Goal: Information Seeking & Learning: Understand process/instructions

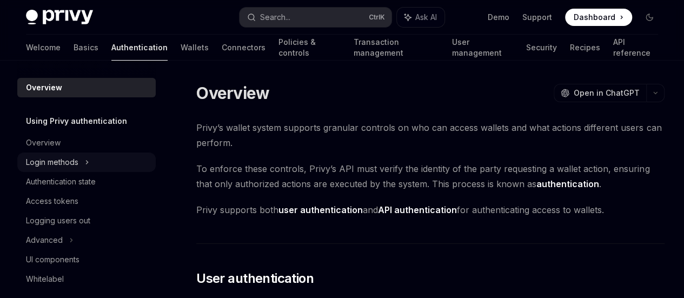
click at [68, 165] on div "Login methods" at bounding box center [52, 162] width 52 height 13
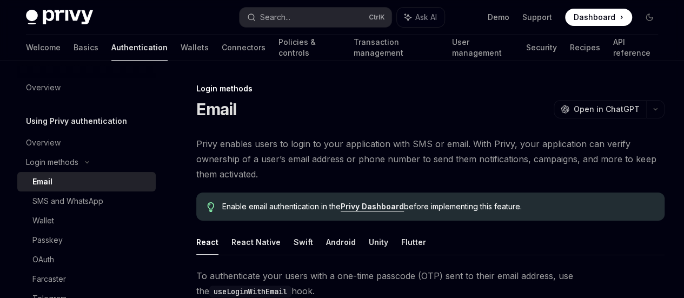
click at [59, 187] on div "Email" at bounding box center [90, 181] width 117 height 13
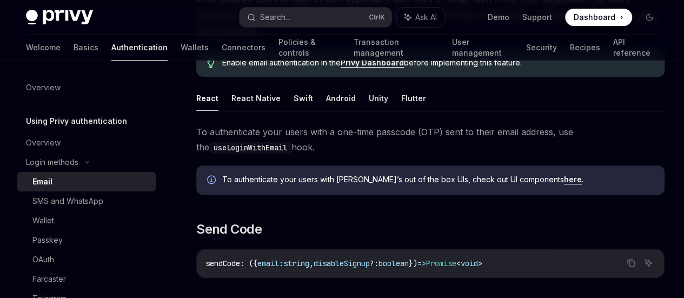
click at [203, 111] on button "React" at bounding box center [207, 97] width 22 height 25
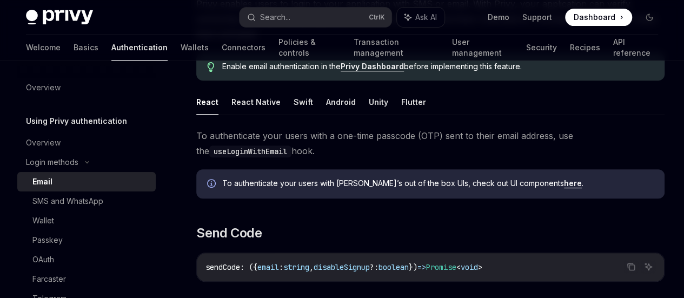
scroll to position [144, 0]
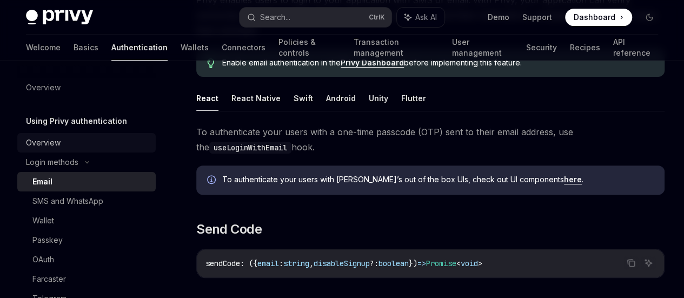
click at [52, 142] on div "Overview" at bounding box center [43, 142] width 35 height 13
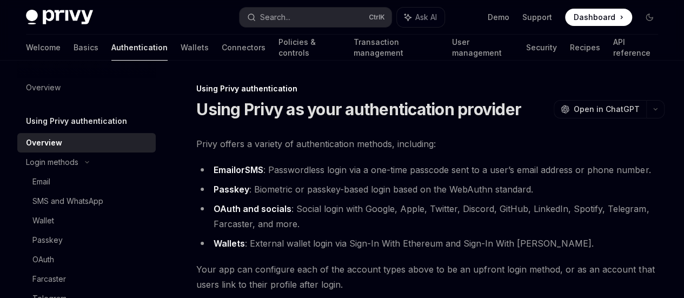
click at [80, 122] on h5 "Using Privy authentication" at bounding box center [76, 121] width 101 height 13
click at [49, 77] on div at bounding box center [86, 69] width 138 height 17
click at [45, 86] on div "Overview" at bounding box center [43, 87] width 35 height 13
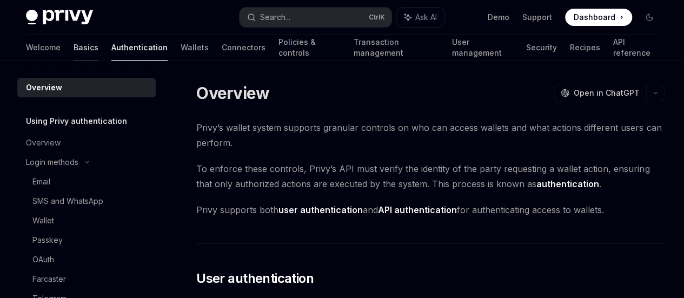
click at [74, 48] on link "Basics" at bounding box center [86, 48] width 25 height 26
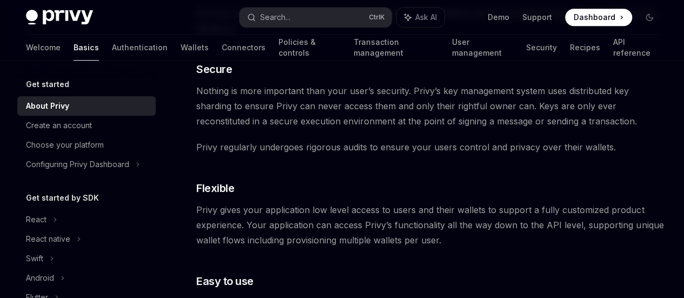
scroll to position [433, 0]
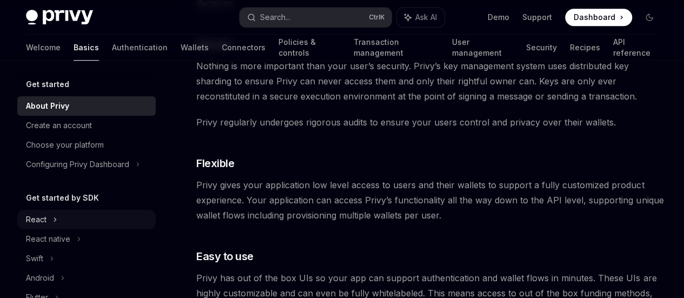
click at [34, 223] on div "React" at bounding box center [36, 219] width 21 height 13
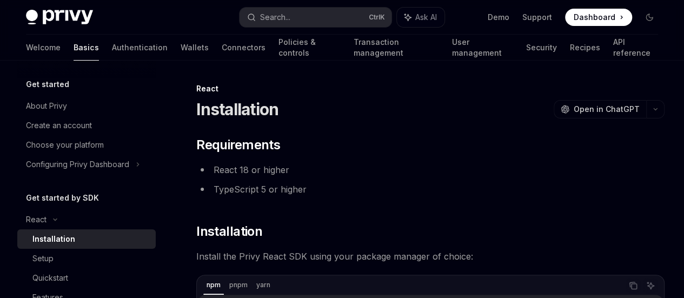
click at [55, 237] on div "Installation" at bounding box center [53, 238] width 43 height 13
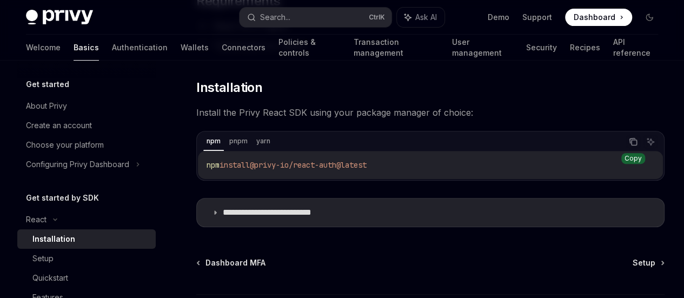
click at [632, 142] on icon "Copy the contents from the code block" at bounding box center [634, 142] width 5 height 5
click at [216, 214] on icon at bounding box center [215, 212] width 6 height 6
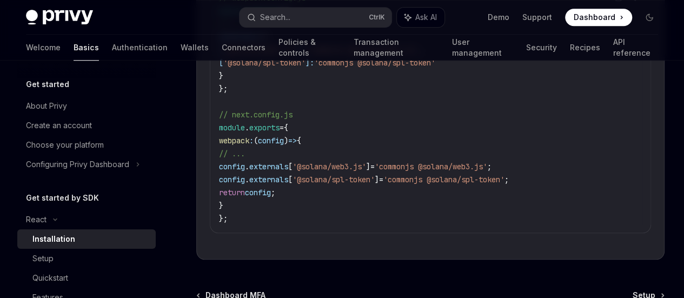
scroll to position [576, 0]
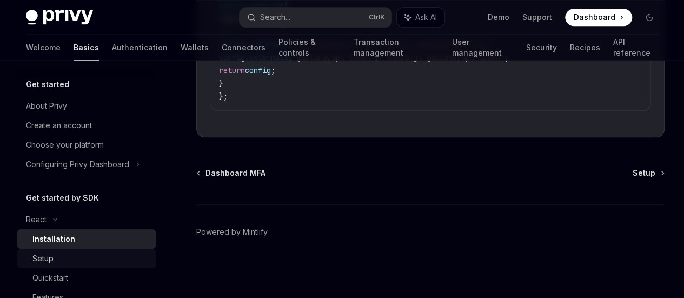
click at [54, 260] on div "Setup" at bounding box center [90, 258] width 117 height 13
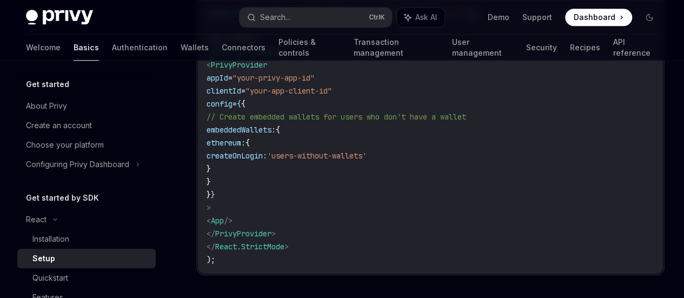
scroll to position [576, 0]
click at [254, 68] on span "PrivyProvider" at bounding box center [239, 63] width 56 height 10
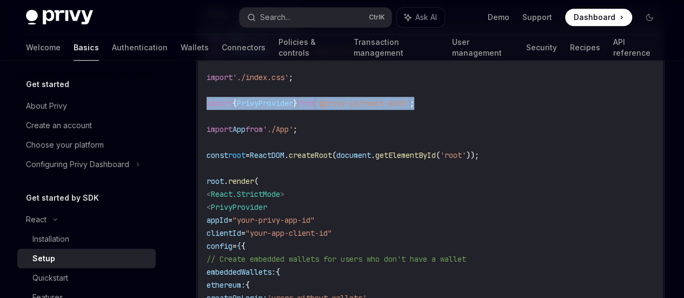
drag, startPoint x: 440, startPoint y: 157, endPoint x: 207, endPoint y: 156, distance: 233.0
click at [207, 156] on code "import React from 'react' ; import ReactDOM from 'react-dom/client' ; import '.…" at bounding box center [431, 220] width 448 height 376
copy span "import { PrivyProvider } from '@privy-io/react-auth' ;"
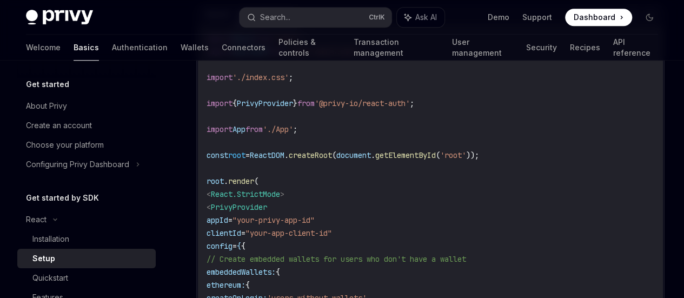
click at [303, 164] on code "import React from 'react' ; import ReactDOM from 'react-dom/client' ; import '.…" at bounding box center [431, 220] width 448 height 376
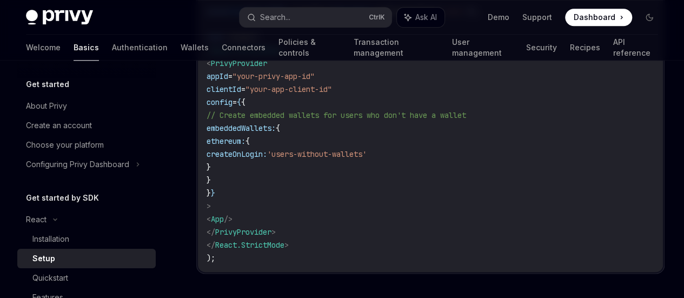
drag, startPoint x: 224, startPoint y: 116, endPoint x: 244, endPoint y: 250, distance: 136.0
click at [244, 250] on code "import React from 'react' ; import ReactDOM from 'react-dom/client' ; import '.…" at bounding box center [431, 76] width 448 height 376
click at [302, 237] on code "import React from 'react' ; import ReactDOM from 'react-dom/client' ; import '.…" at bounding box center [431, 76] width 448 height 376
click at [308, 120] on span "// Create embedded wallets for users who don't have a wallet" at bounding box center [337, 115] width 260 height 10
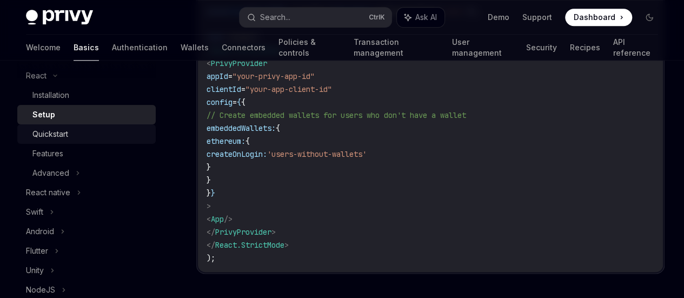
click at [64, 135] on div "Quickstart" at bounding box center [50, 134] width 36 height 13
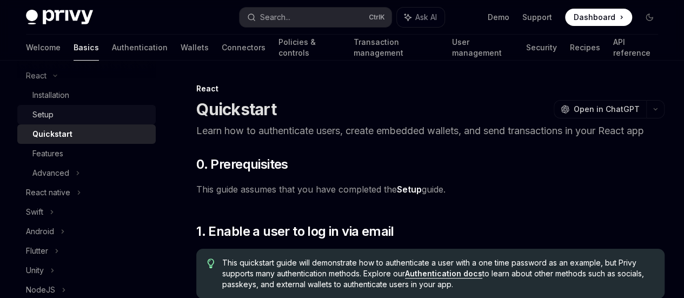
click at [61, 113] on div "Setup" at bounding box center [90, 114] width 117 height 13
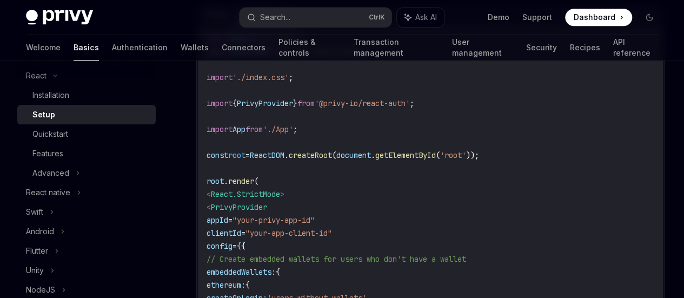
scroll to position [288, 0]
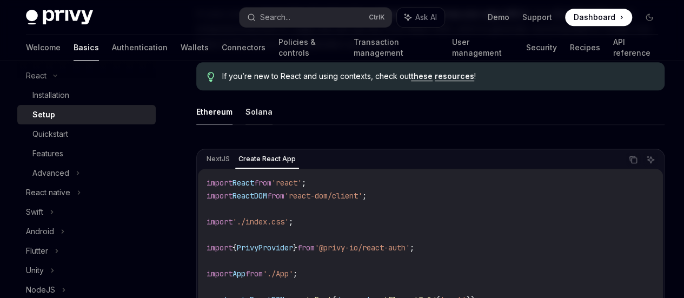
click at [264, 124] on button "Solana" at bounding box center [258, 111] width 27 height 25
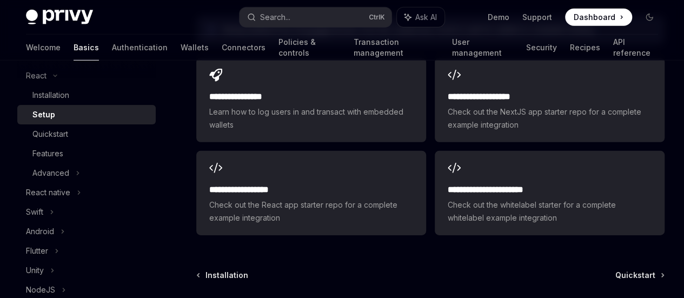
scroll to position [1730, 0]
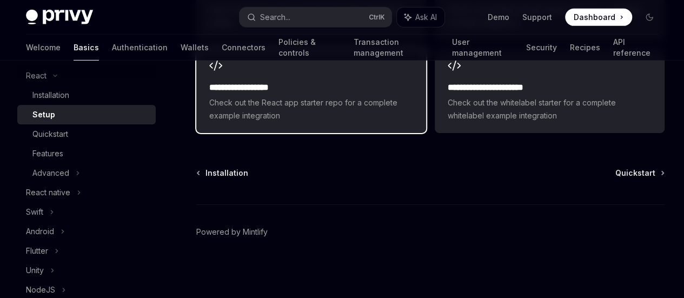
click at [242, 133] on div "**********" at bounding box center [311, 91] width 230 height 84
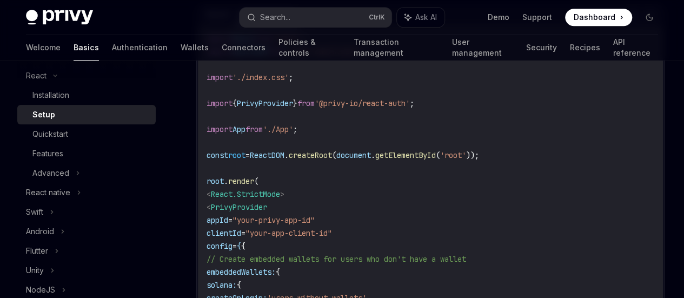
scroll to position [576, 0]
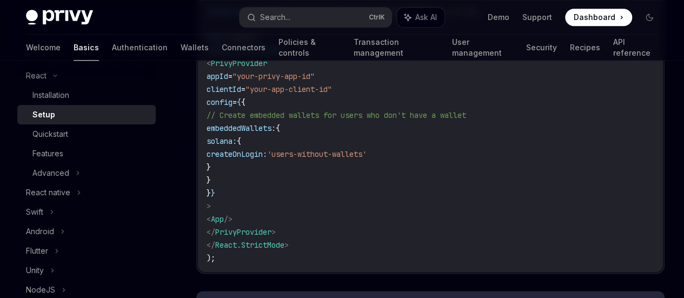
drag, startPoint x: 225, startPoint y: 114, endPoint x: 232, endPoint y: 254, distance: 140.2
click at [232, 254] on code "import React from 'react' ; import ReactDOM from 'react-dom/client' ; import '.…" at bounding box center [431, 76] width 448 height 376
copy code "< PrivyProvider appId = "your-privy-app-id" clientId = "your-app-client-id" con…"
click at [321, 147] on code "import React from 'react' ; import ReactDOM from 'react-dom/client' ; import '.…" at bounding box center [431, 76] width 448 height 376
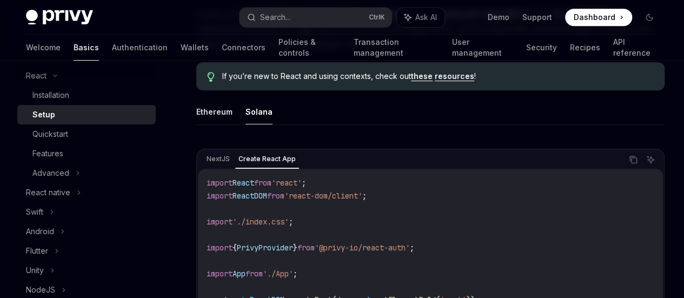
scroll to position [433, 0]
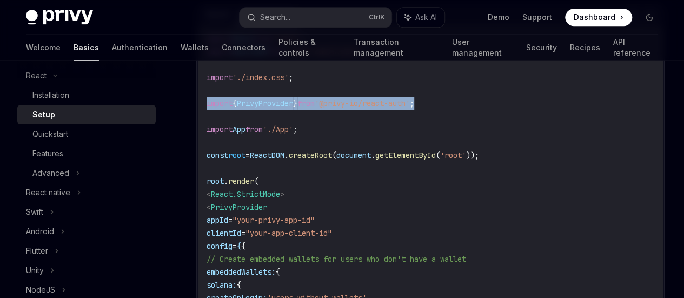
drag, startPoint x: 440, startPoint y: 153, endPoint x: 206, endPoint y: 155, distance: 234.1
click at [207, 155] on code "import React from 'react' ; import ReactDOM from 'react-dom/client' ; import '.…" at bounding box center [431, 220] width 448 height 376
copy span "import { PrivyProvider } from '@privy-io/react-auth' ;"
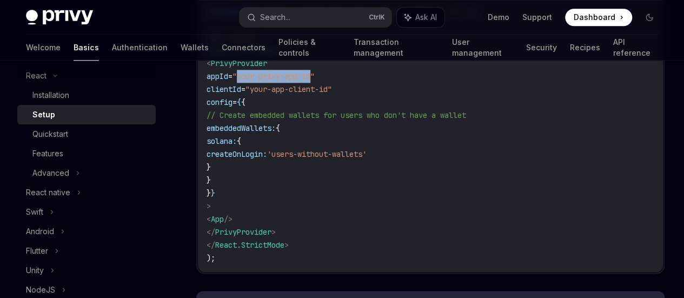
drag, startPoint x: 267, startPoint y: 125, endPoint x: 342, endPoint y: 124, distance: 75.2
click at [315, 81] on span ""your-privy-app-id"" at bounding box center [273, 76] width 82 height 10
click at [273, 81] on span ""your-privy-app-id"" at bounding box center [273, 76] width 82 height 10
drag, startPoint x: 267, startPoint y: 129, endPoint x: 322, endPoint y: 125, distance: 54.8
click at [315, 81] on span ""your-privy-app-id"" at bounding box center [273, 76] width 82 height 10
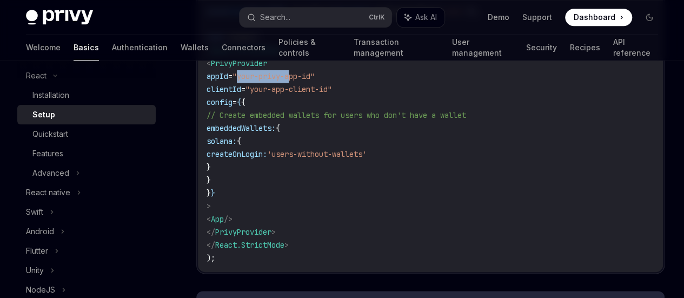
drag, startPoint x: 226, startPoint y: 113, endPoint x: 239, endPoint y: 256, distance: 143.3
click at [239, 256] on code "import React from 'react' ; import ReactDOM from 'react-dom/client' ; import '.…" at bounding box center [431, 76] width 448 height 376
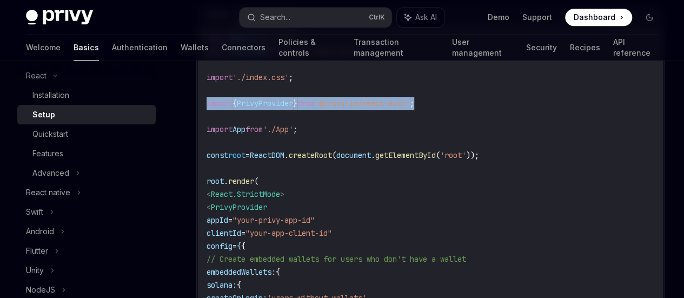
drag, startPoint x: 436, startPoint y: 152, endPoint x: 207, endPoint y: 157, distance: 229.3
click at [207, 157] on code "import React from 'react' ; import ReactDOM from 'react-dom/client' ; import '.…" at bounding box center [431, 220] width 448 height 376
copy span "import { PrivyProvider } from '@privy-io/react-auth' ;"
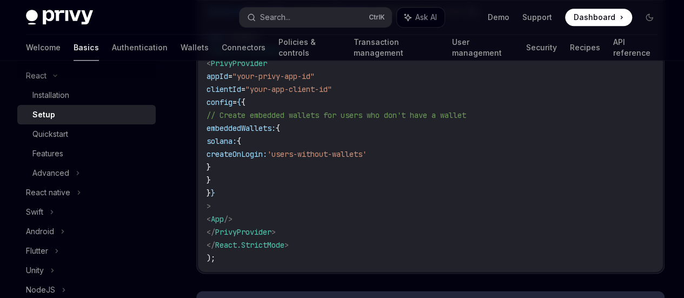
scroll to position [576, 0]
drag, startPoint x: 225, startPoint y: 115, endPoint x: 229, endPoint y: 257, distance: 142.8
click at [229, 257] on code "import React from 'react' ; import ReactDOM from 'react-dom/client' ; import '.…" at bounding box center [431, 76] width 448 height 376
copy code "< PrivyProvider appId = "your-privy-app-id" clientId = "your-app-client-id" con…"
click at [344, 189] on code "import React from 'react' ; import ReactDOM from 'react-dom/client' ; import '.…" at bounding box center [431, 76] width 448 height 376
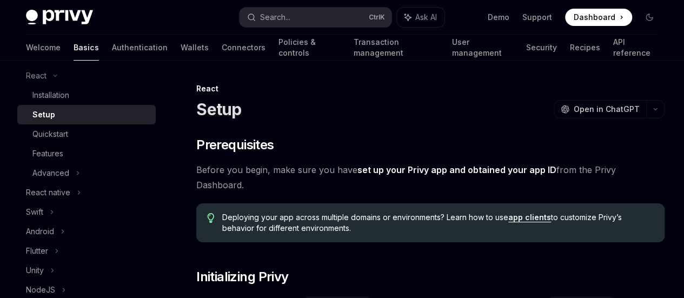
scroll to position [0, 0]
click at [574, 111] on span "Open in ChatGPT" at bounding box center [607, 109] width 66 height 11
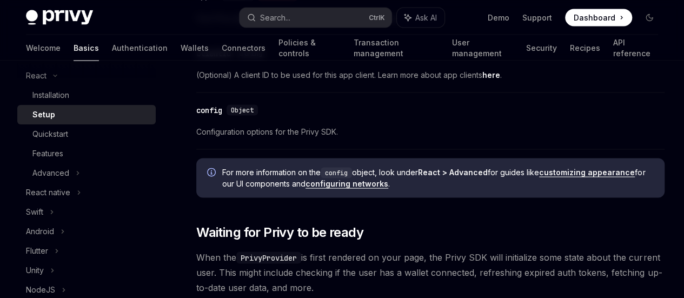
scroll to position [1009, 0]
click at [208, 116] on div "config" at bounding box center [209, 110] width 26 height 11
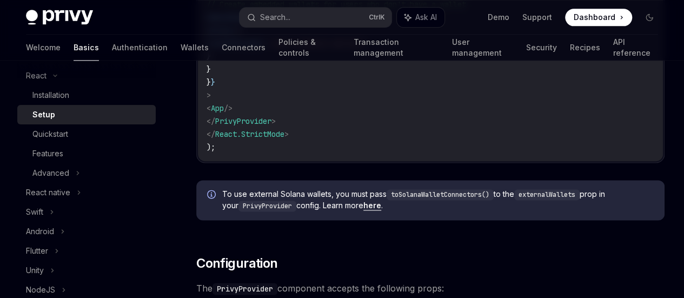
scroll to position [543, 0]
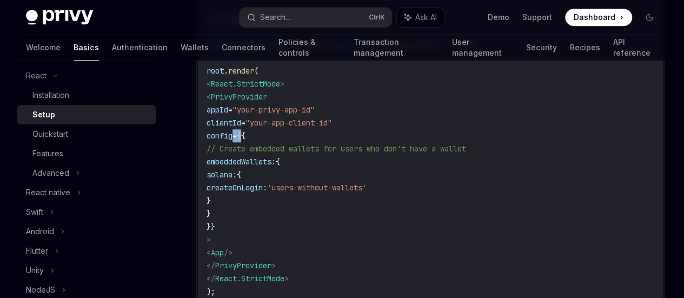
drag, startPoint x: 232, startPoint y: 189, endPoint x: 270, endPoint y: 187, distance: 37.9
click at [245, 141] on span "config = { {" at bounding box center [226, 136] width 39 height 10
copy span "config = {"
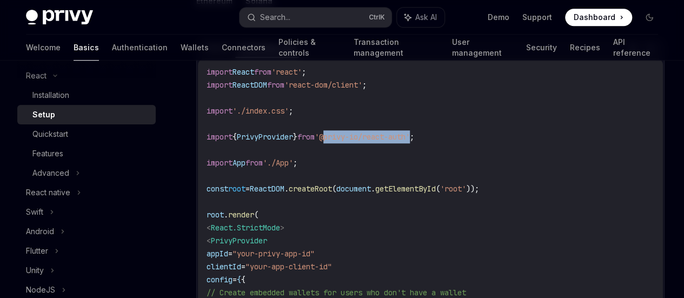
drag, startPoint x: 337, startPoint y: 190, endPoint x: 427, endPoint y: 190, distance: 89.8
click at [410, 142] on span "'@privy-io/react-auth'" at bounding box center [362, 137] width 95 height 10
copy span "@privy-io/react-auth"
click at [0, 0] on link "Configuration" at bounding box center [0, 0] width 0 height 0
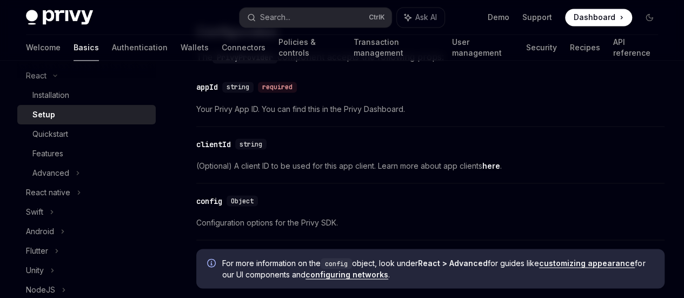
scroll to position [926, 0]
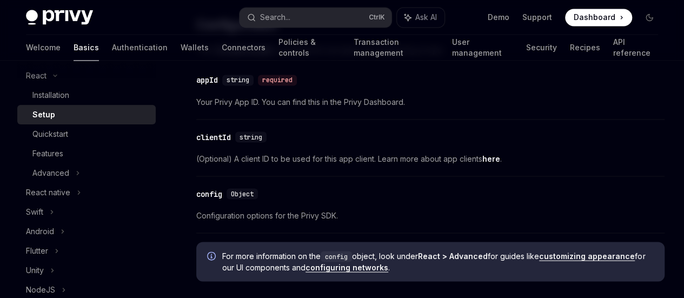
click at [0, 0] on link "Waiting for Privy to be ready" at bounding box center [0, 0] width 0 height 0
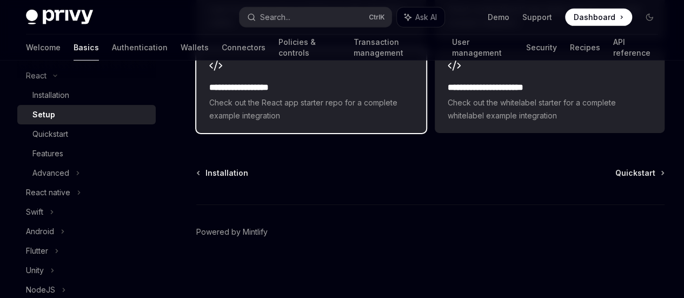
scroll to position [1672, 0]
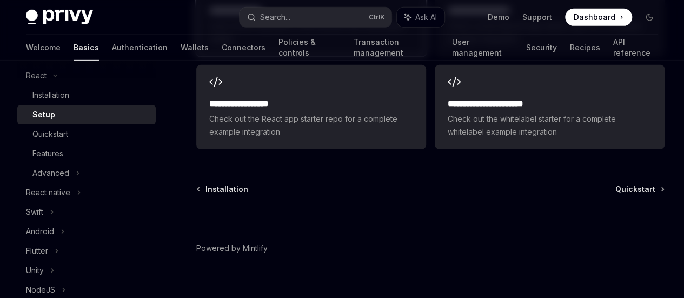
click at [235, 17] on h2 "**********" at bounding box center [263, 10] width 109 height 13
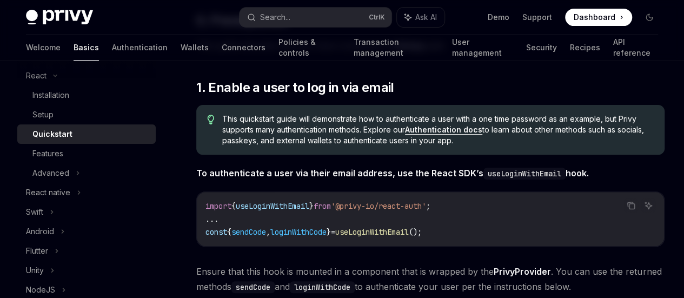
scroll to position [288, 0]
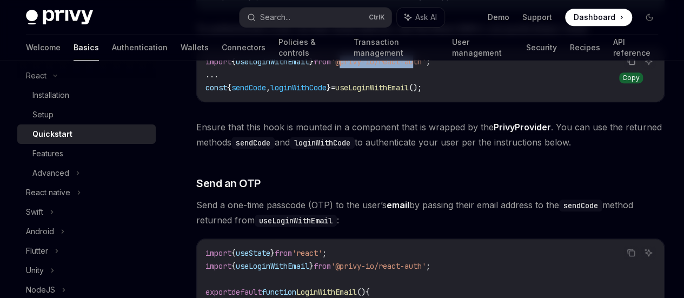
drag, startPoint x: 355, startPoint y: 112, endPoint x: 434, endPoint y: 112, distance: 78.4
click at [434, 102] on div "Copy Ask AI import { useLoginWithEmail } from '@privy-io/react-auth' ; ... cons…" at bounding box center [430, 74] width 468 height 55
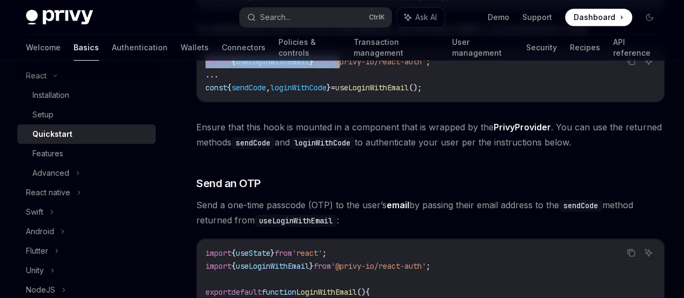
copy div "Copy Ask AI import { useLoginWithEmail } from '"
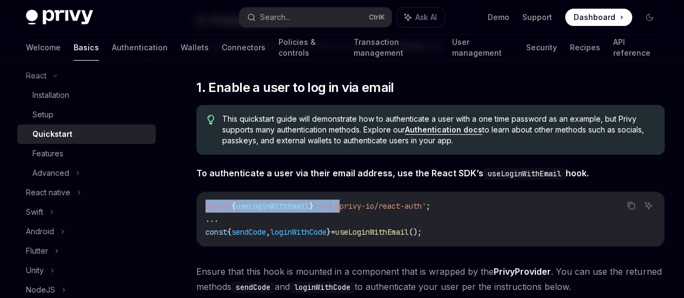
scroll to position [0, 0]
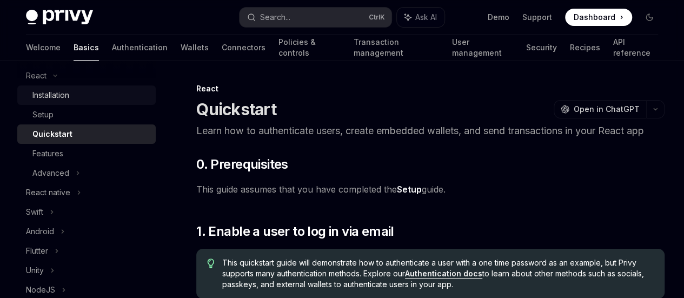
click at [57, 89] on div "Installation" at bounding box center [50, 95] width 37 height 13
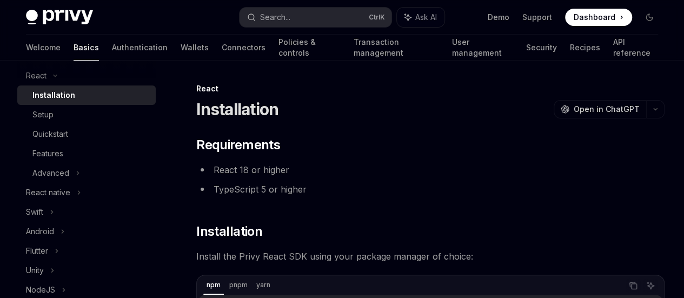
type textarea "*"
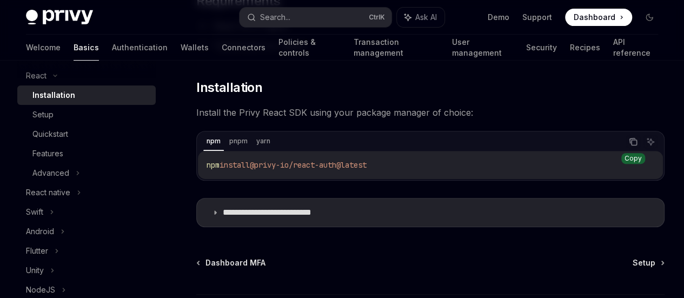
click at [629, 142] on icon "Copy the contents from the code block" at bounding box center [633, 141] width 9 height 9
click at [42, 114] on div "Setup" at bounding box center [42, 114] width 21 height 13
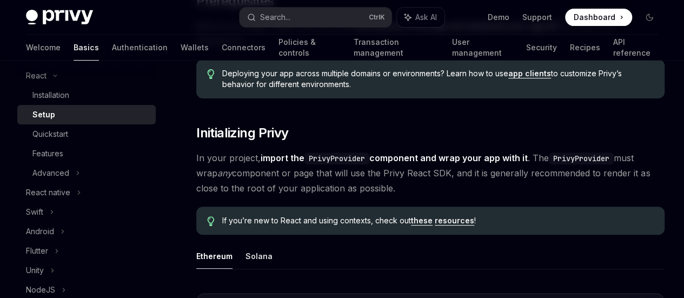
scroll to position [288, 0]
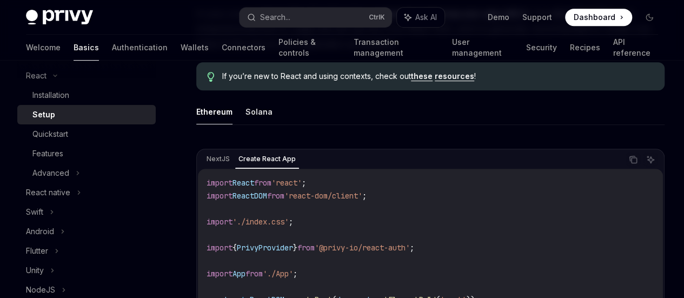
click at [425, 81] on link "these" at bounding box center [422, 76] width 22 height 10
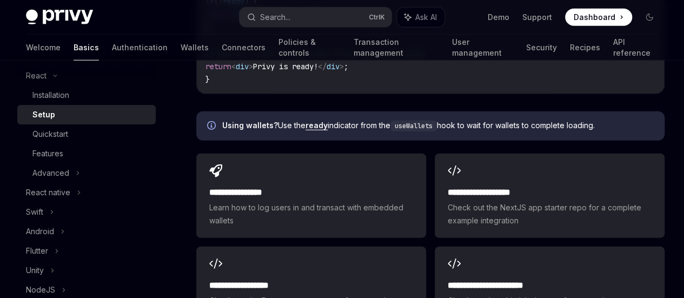
scroll to position [1586, 0]
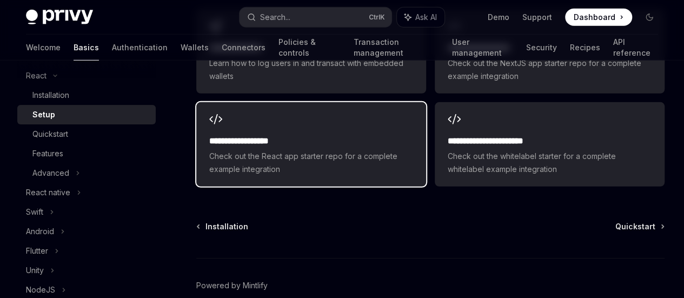
click at [265, 187] on div "**********" at bounding box center [311, 144] width 230 height 84
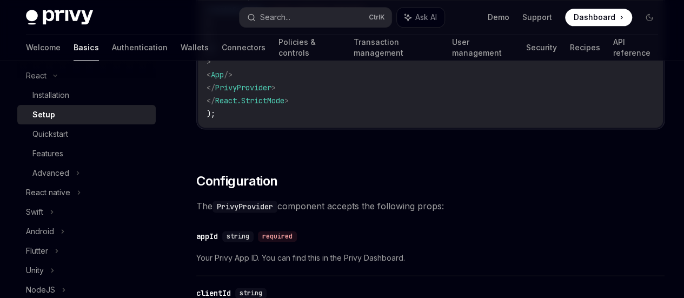
scroll to position [0, 0]
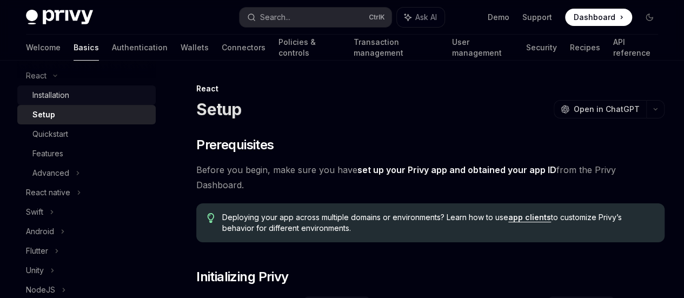
click at [63, 94] on div "Installation" at bounding box center [50, 95] width 37 height 13
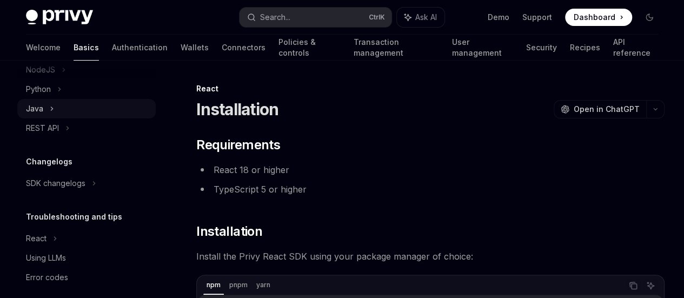
scroll to position [374, 0]
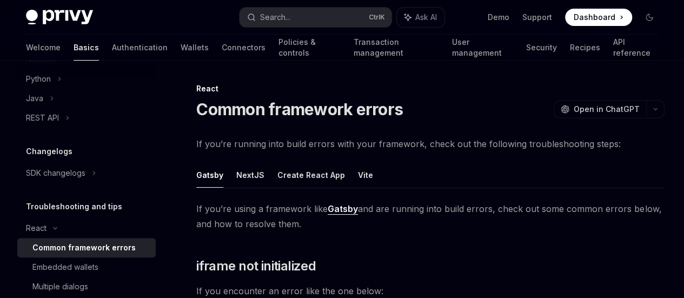
scroll to position [144, 0]
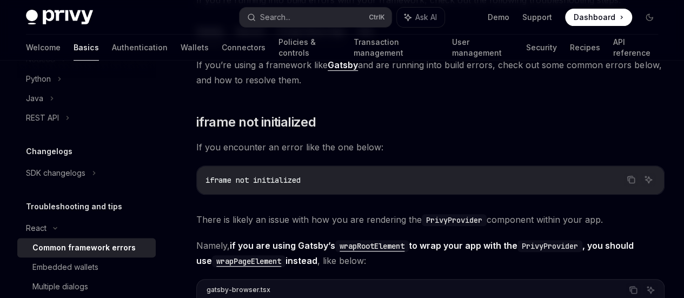
click at [311, 44] on button "Create React App" at bounding box center [311, 30] width 68 height 25
type textarea "*"
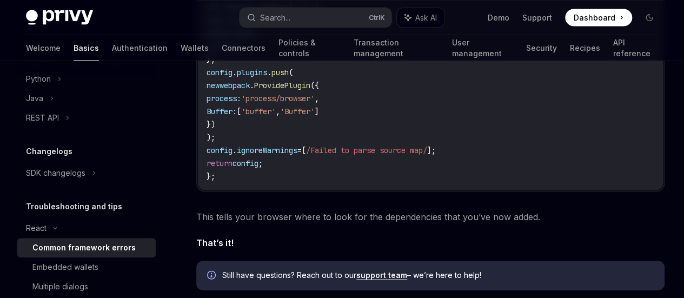
scroll to position [865, 0]
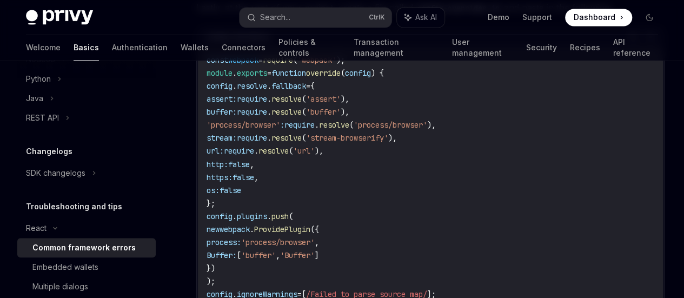
drag, startPoint x: 234, startPoint y: 150, endPoint x: 329, endPoint y: 150, distance: 95.2
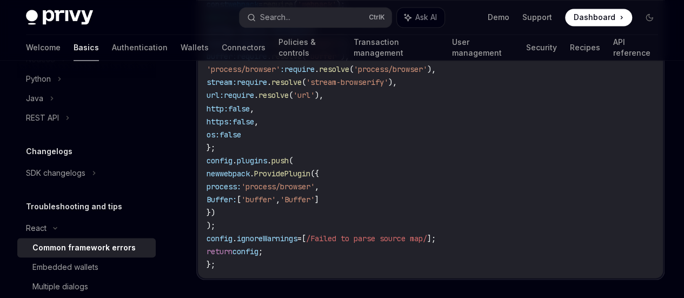
scroll to position [926, 0]
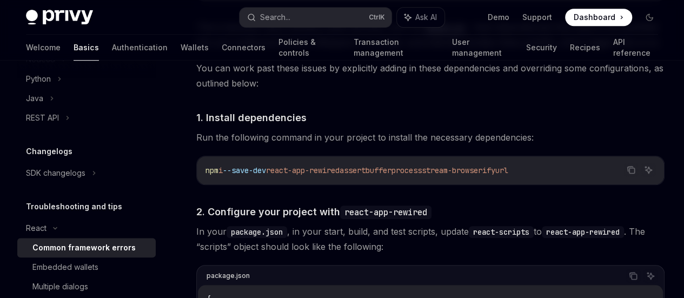
scroll to position [494, 0]
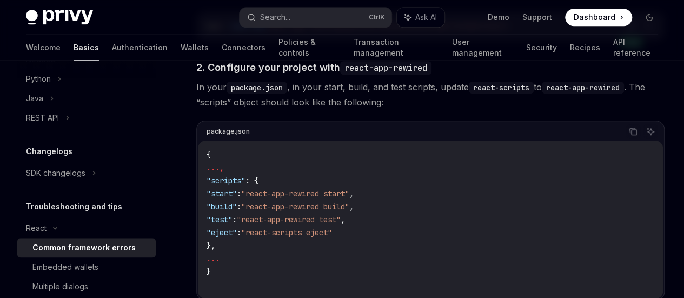
click at [627, 30] on icon "Copy the contents from the code block" at bounding box center [631, 25] width 9 height 9
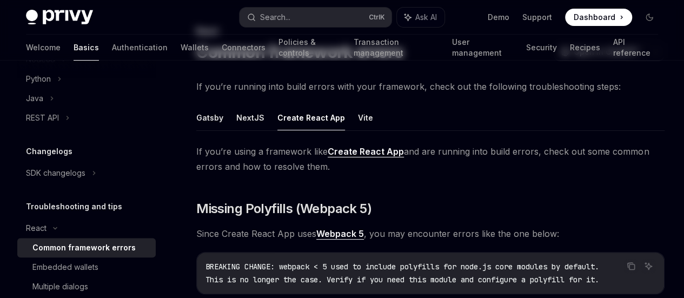
scroll to position [0, 0]
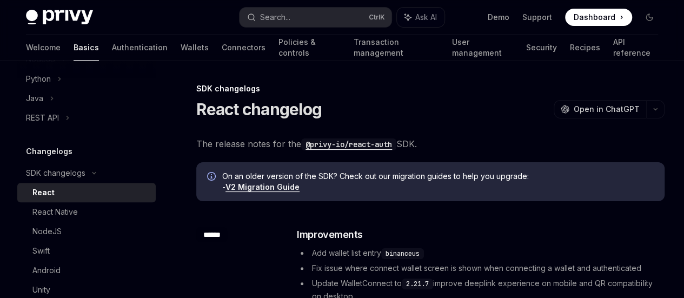
scroll to position [519, 0]
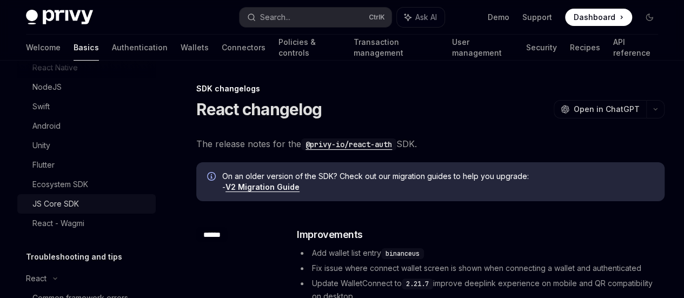
click at [83, 204] on div "JS Core SDK" at bounding box center [90, 203] width 117 height 13
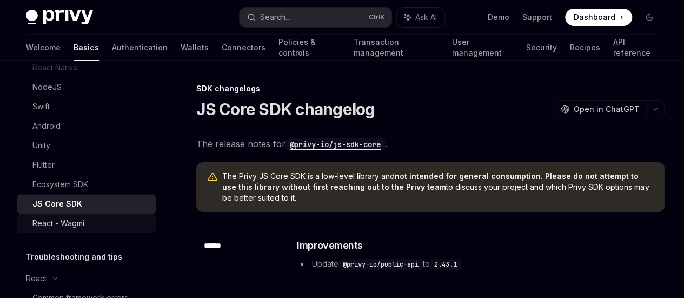
click at [68, 225] on div "React - Wagmi" at bounding box center [58, 223] width 52 height 13
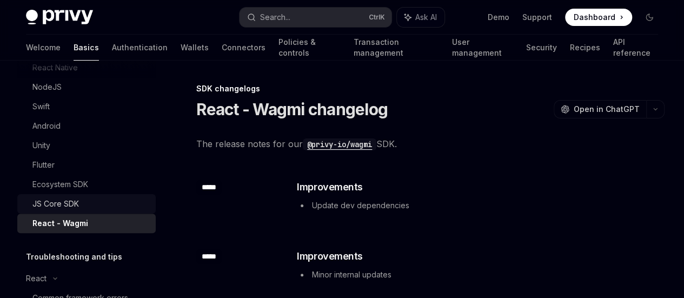
click at [63, 205] on div "JS Core SDK" at bounding box center [55, 203] width 46 height 13
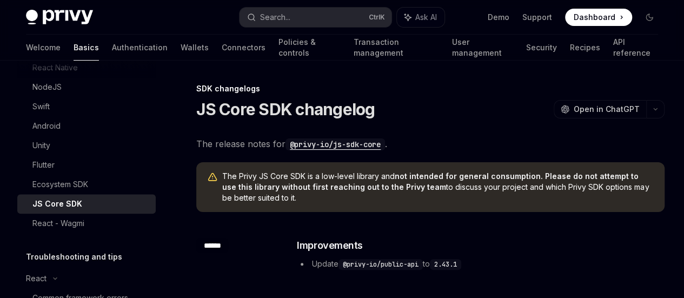
scroll to position [374, 0]
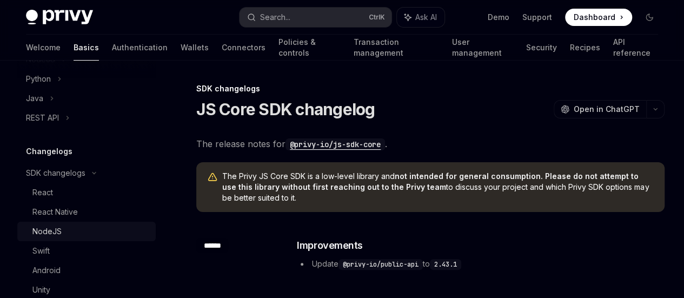
click at [69, 232] on div "NodeJS" at bounding box center [90, 231] width 117 height 13
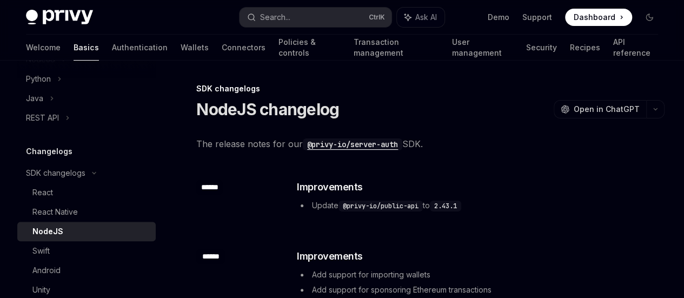
click at [341, 143] on code "@privy-io/server-auth" at bounding box center [352, 144] width 99 height 12
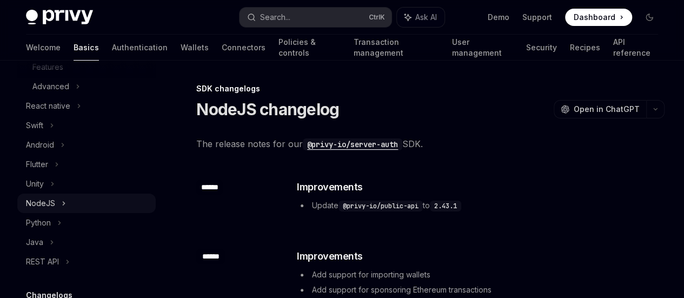
click at [46, 203] on div "NodeJS" at bounding box center [40, 203] width 29 height 13
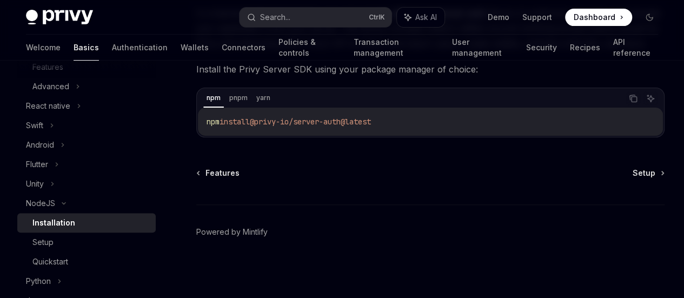
scroll to position [175, 0]
click at [38, 234] on link "Setup" at bounding box center [86, 241] width 138 height 19
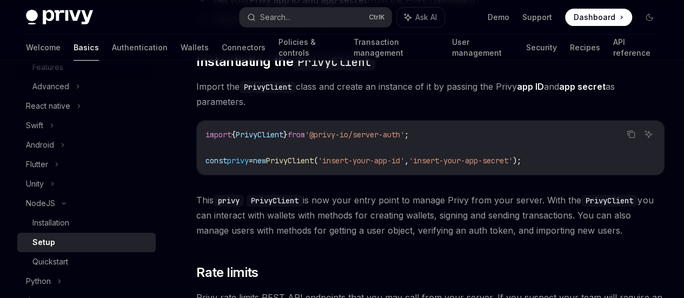
scroll to position [144, 0]
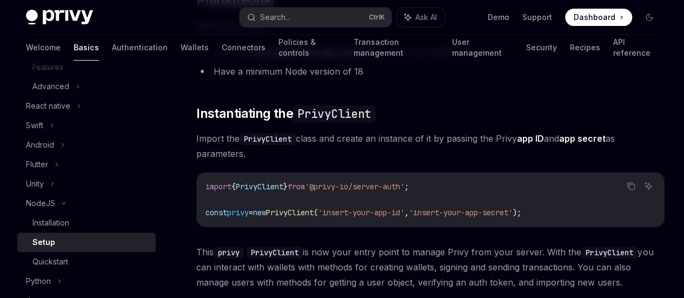
drag, startPoint x: 287, startPoint y: 230, endPoint x: 349, endPoint y: 225, distance: 61.8
click at [347, 227] on div "import { PrivyClient } from '@privy-io/server-auth' ; const privy = new PrivyCl…" at bounding box center [430, 199] width 467 height 54
drag, startPoint x: 349, startPoint y: 225, endPoint x: 382, endPoint y: 225, distance: 32.4
click at [382, 225] on div "import { PrivyClient } from '@privy-io/server-auth' ; const privy = new PrivyCl…" at bounding box center [430, 199] width 467 height 54
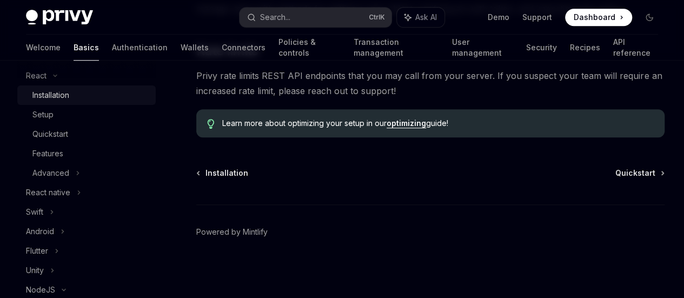
click at [80, 91] on div "Installation" at bounding box center [90, 95] width 117 height 13
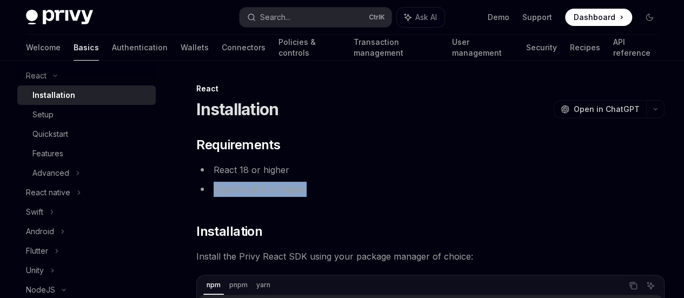
drag, startPoint x: 215, startPoint y: 190, endPoint x: 308, endPoint y: 183, distance: 93.3
click at [308, 183] on li "TypeScript 5 or higher" at bounding box center [430, 189] width 468 height 15
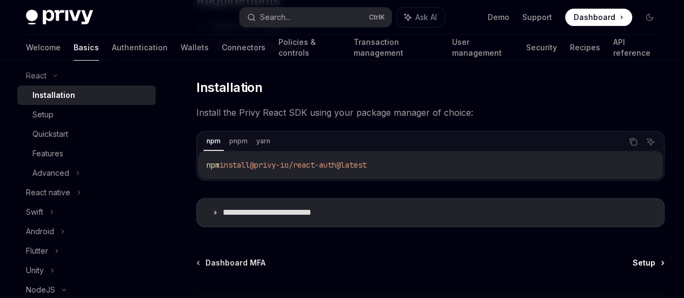
click at [633, 262] on link "Setup" at bounding box center [648, 262] width 31 height 11
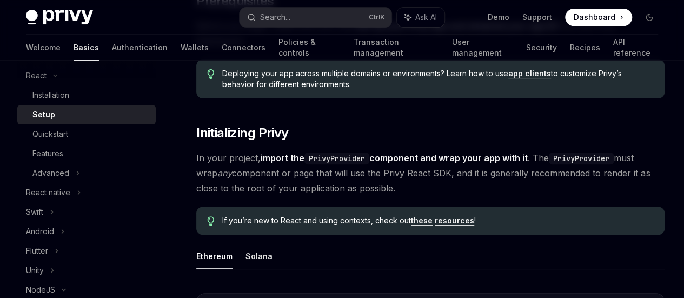
scroll to position [288, 0]
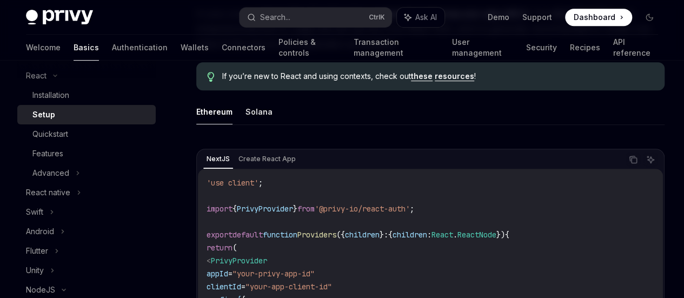
click at [423, 81] on link "these" at bounding box center [422, 76] width 22 height 10
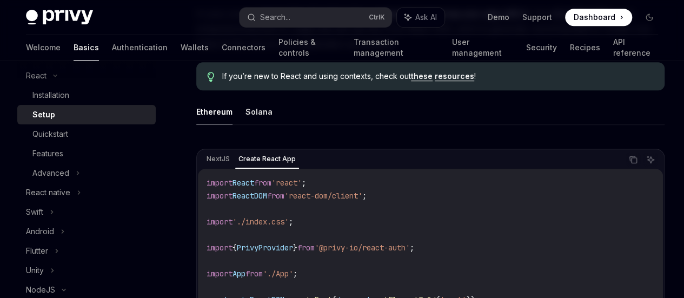
scroll to position [0, 0]
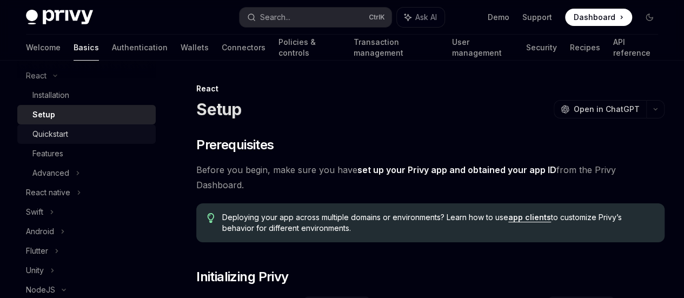
click at [53, 134] on div "Quickstart" at bounding box center [50, 134] width 36 height 13
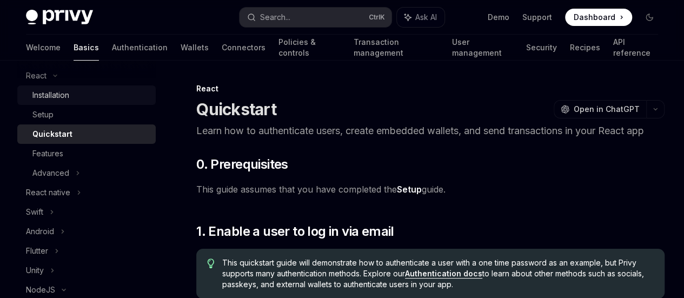
click at [50, 94] on div "Installation" at bounding box center [50, 95] width 37 height 13
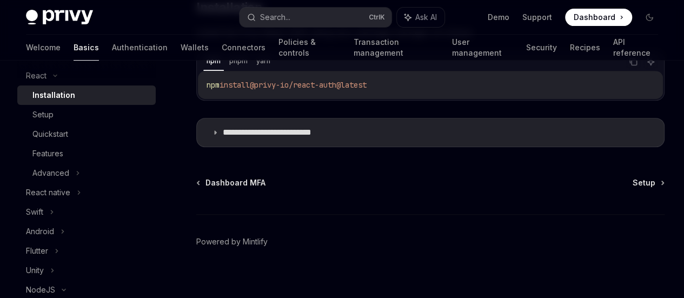
scroll to position [232, 0]
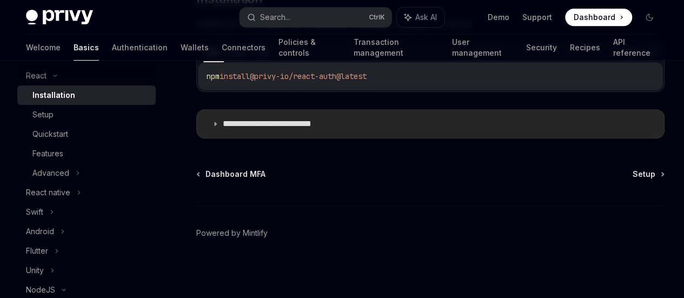
click at [215, 121] on icon at bounding box center [215, 124] width 6 height 6
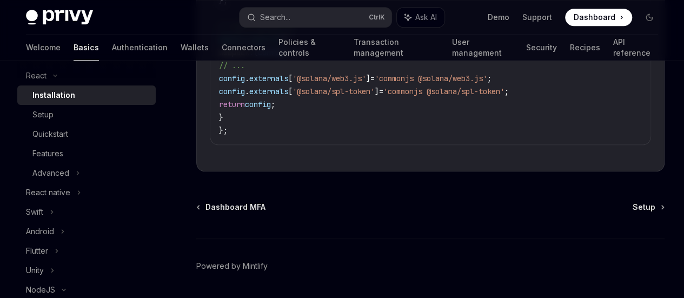
scroll to position [588, 0]
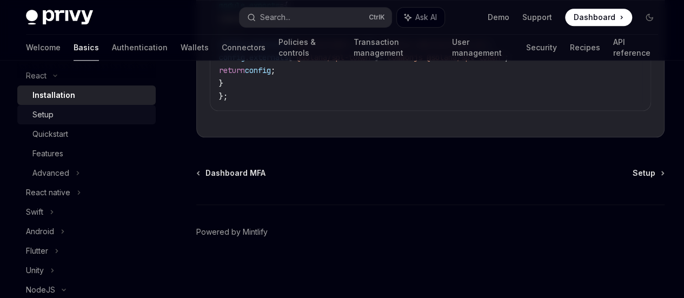
click at [49, 119] on div "Setup" at bounding box center [42, 114] width 21 height 13
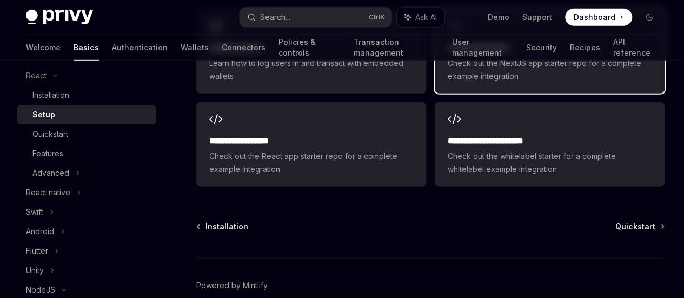
scroll to position [1730, 0]
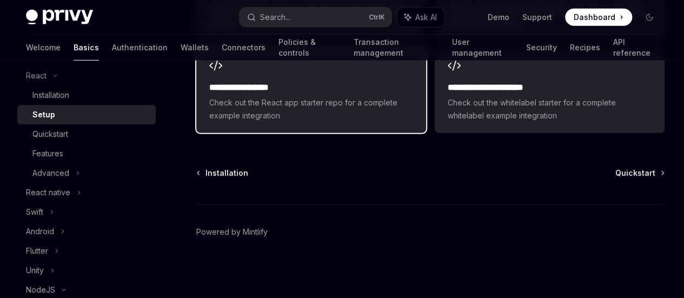
click at [247, 122] on span "Check out the React app starter repo for a complete example integration" at bounding box center [311, 109] width 204 height 26
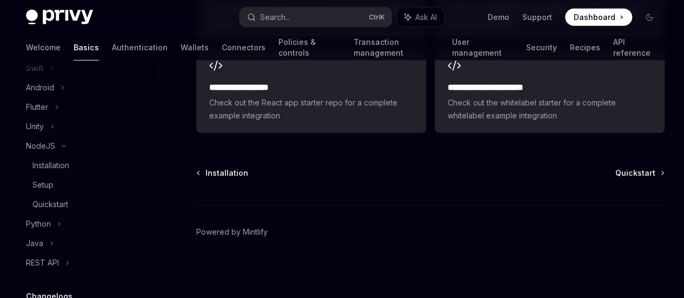
scroll to position [288, 0]
click at [56, 261] on div "REST API" at bounding box center [42, 262] width 33 height 13
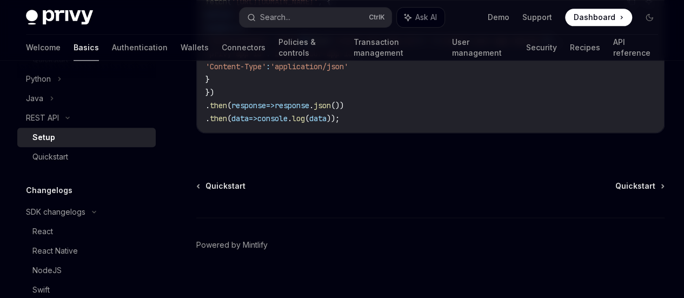
scroll to position [721, 0]
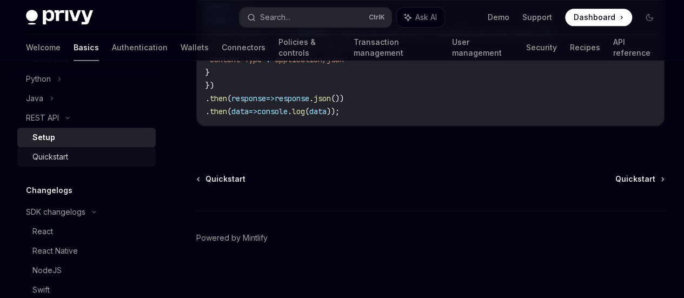
click at [39, 156] on div "Quickstart" at bounding box center [50, 156] width 36 height 13
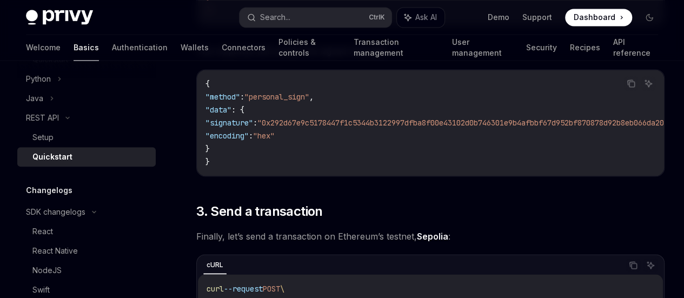
scroll to position [288, 0]
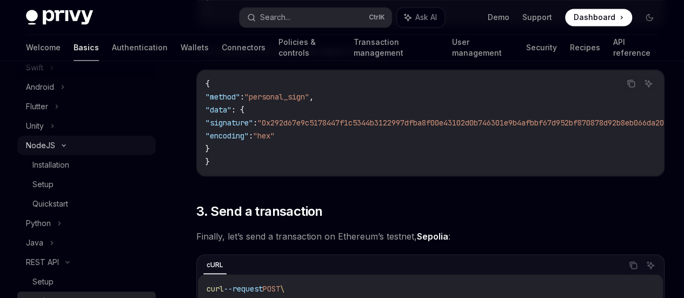
click at [63, 146] on icon at bounding box center [63, 146] width 3 height 2
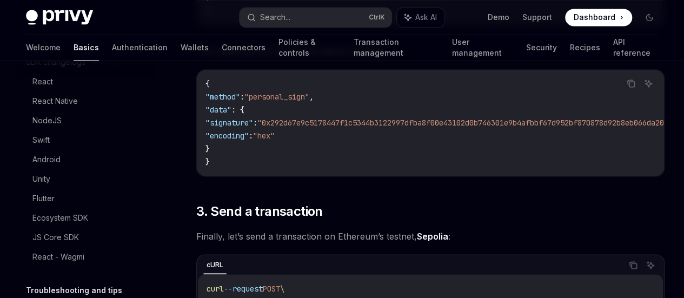
scroll to position [526, 0]
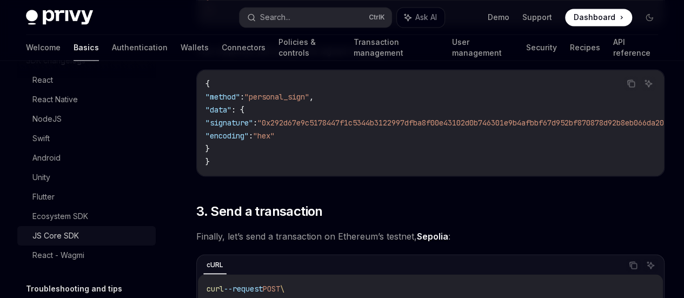
click at [84, 236] on div "JS Core SDK" at bounding box center [90, 235] width 117 height 13
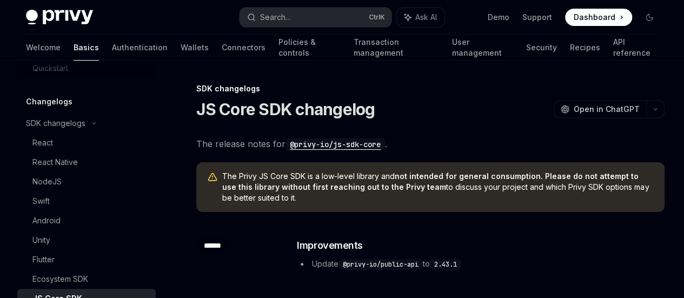
scroll to position [472, 0]
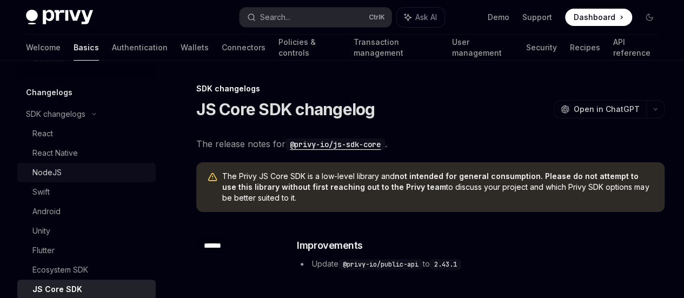
click at [57, 173] on div "NodeJS" at bounding box center [46, 172] width 29 height 13
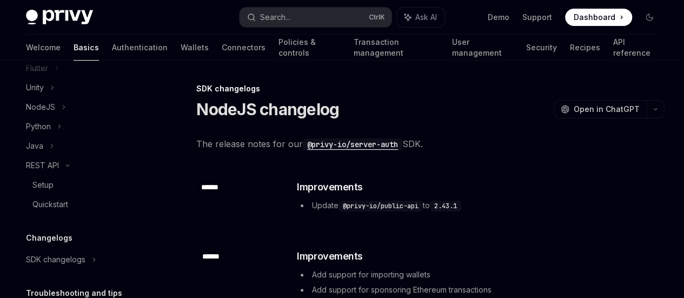
scroll to position [301, 0]
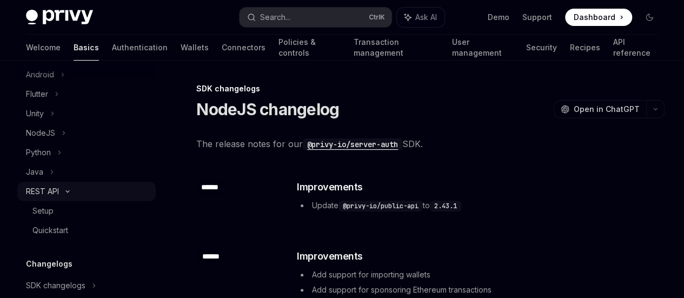
click at [70, 194] on div "REST API" at bounding box center [86, 191] width 138 height 19
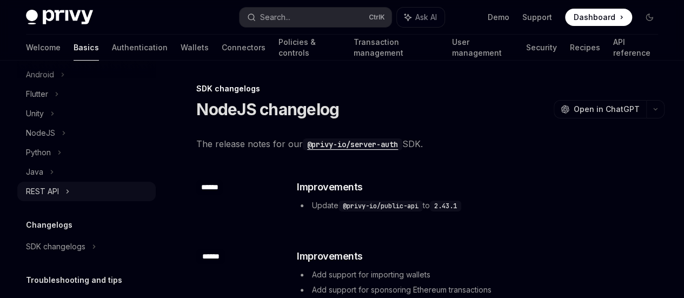
click at [68, 192] on icon at bounding box center [67, 191] width 4 height 13
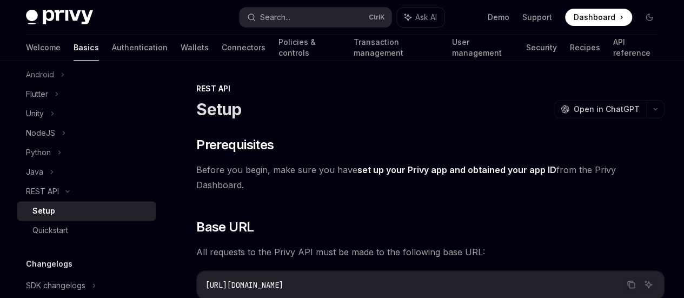
click at [52, 212] on div "Setup" at bounding box center [43, 210] width 23 height 13
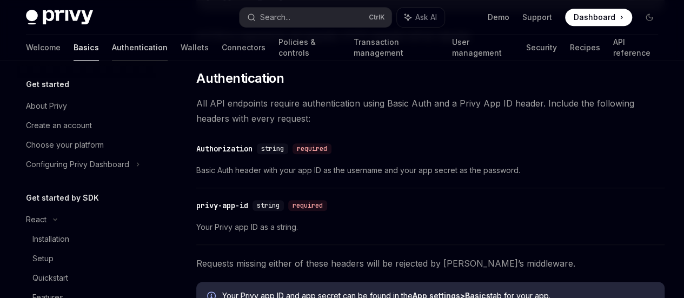
click at [112, 48] on link "Authentication" at bounding box center [140, 48] width 56 height 26
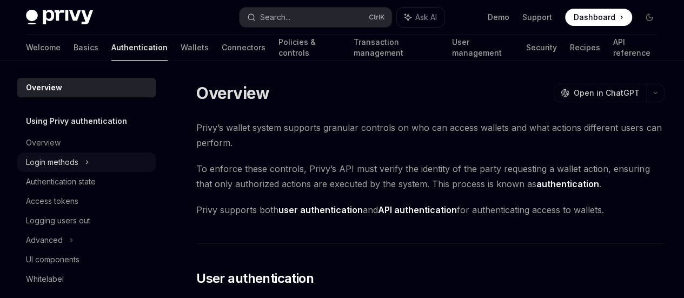
click at [76, 160] on div "Login methods" at bounding box center [52, 162] width 52 height 13
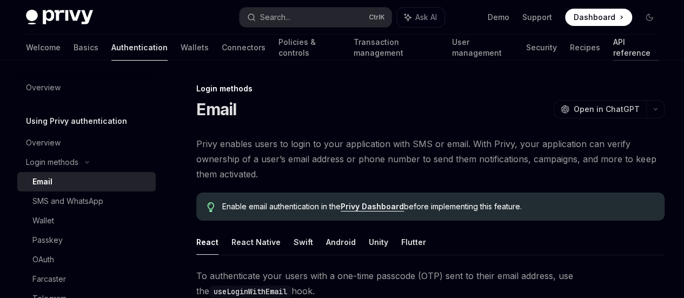
click at [613, 43] on link "API reference" at bounding box center [635, 48] width 45 height 26
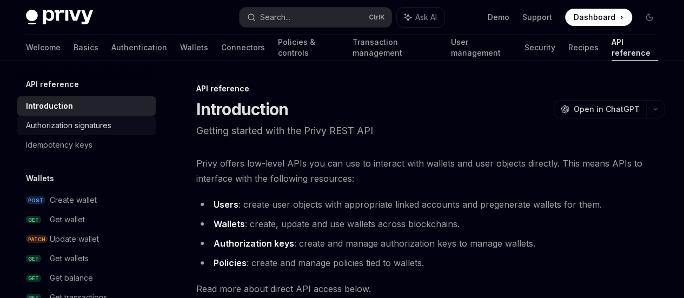
click at [84, 128] on div "Authorization signatures" at bounding box center [68, 125] width 85 height 13
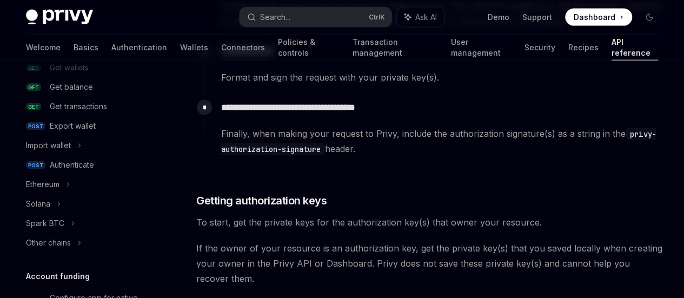
scroll to position [198, 0]
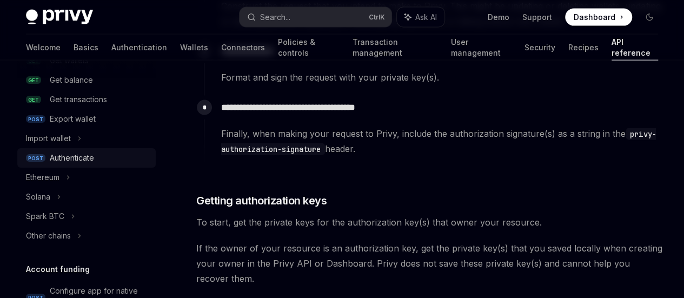
click at [85, 157] on div "Authenticate" at bounding box center [72, 157] width 44 height 13
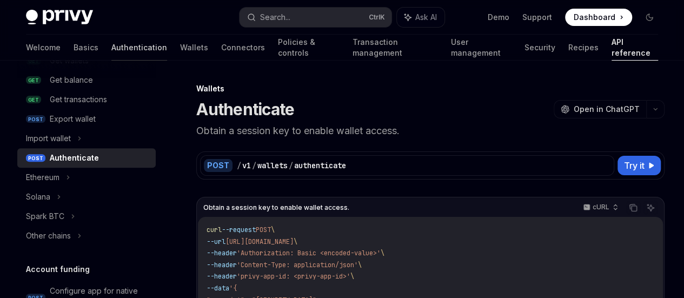
click at [111, 48] on link "Authentication" at bounding box center [139, 48] width 56 height 26
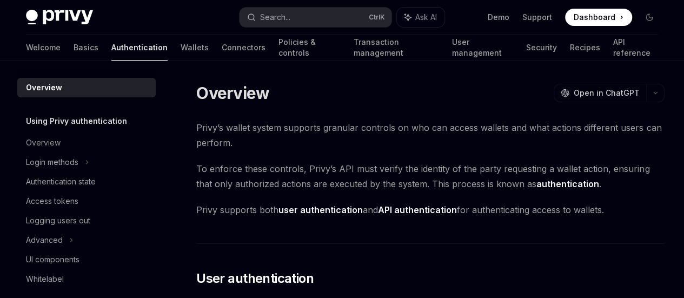
click at [74, 51] on link "Basics" at bounding box center [86, 48] width 25 height 26
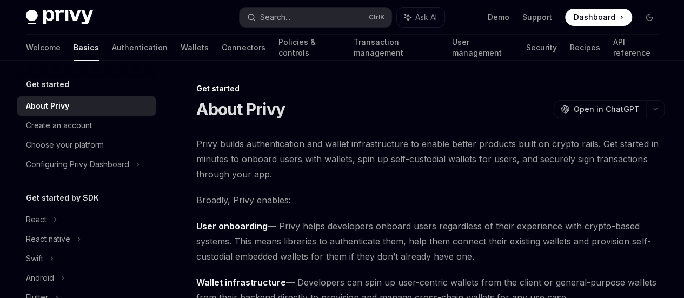
scroll to position [144, 0]
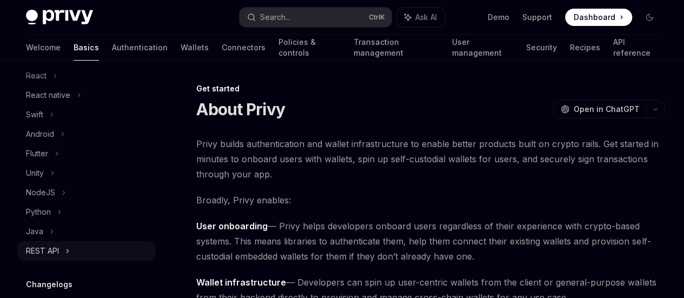
click at [54, 249] on div "REST API" at bounding box center [42, 250] width 33 height 13
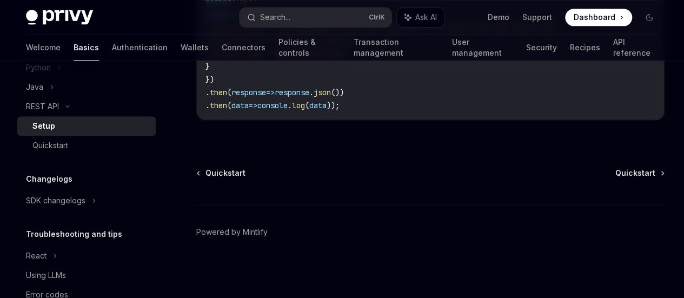
scroll to position [653, 0]
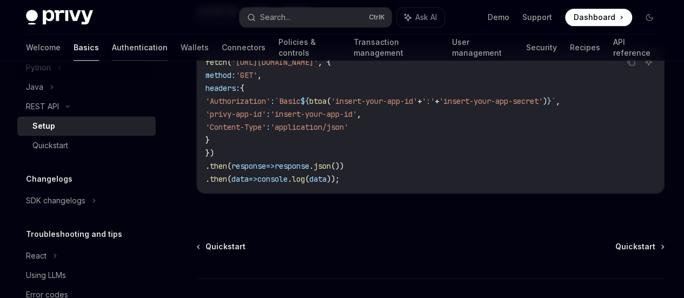
click at [112, 43] on link "Authentication" at bounding box center [140, 48] width 56 height 26
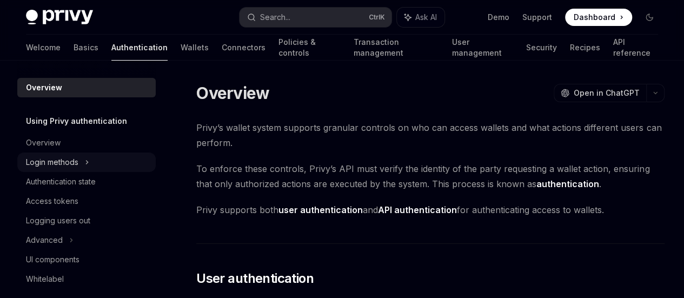
click at [51, 163] on div "Login methods" at bounding box center [52, 162] width 52 height 13
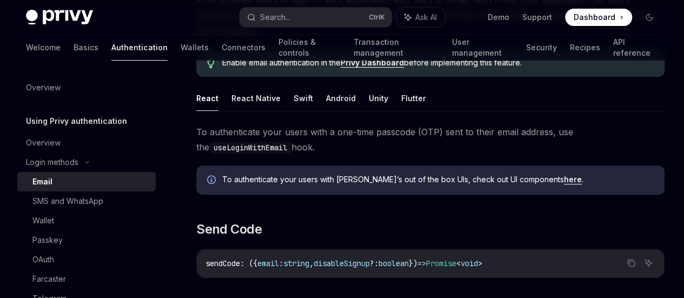
scroll to position [288, 0]
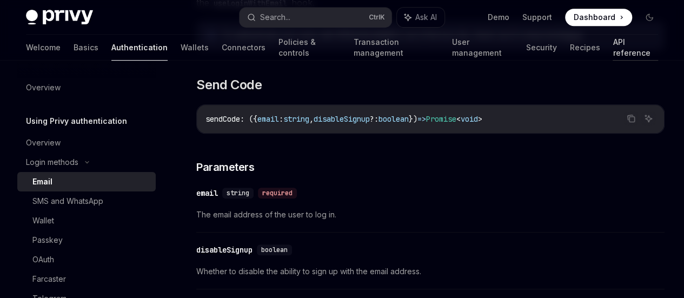
click at [613, 48] on link "API reference" at bounding box center [635, 48] width 45 height 26
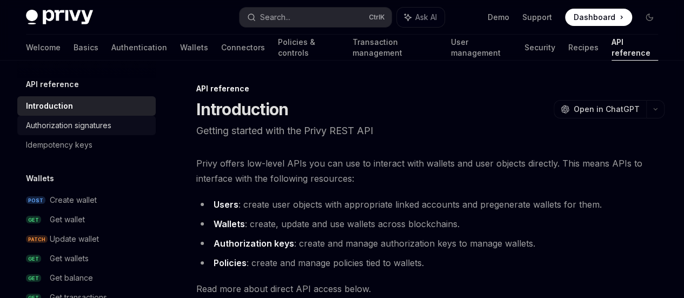
click at [99, 127] on div "Authorization signatures" at bounding box center [68, 125] width 85 height 13
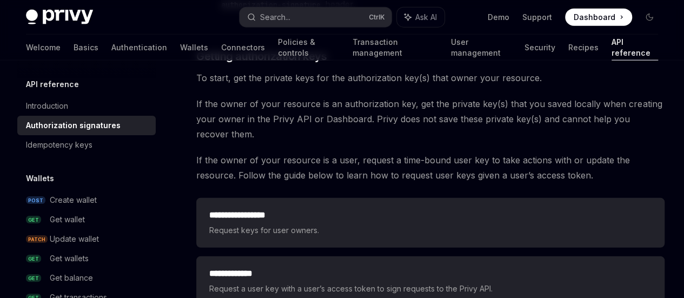
scroll to position [144, 0]
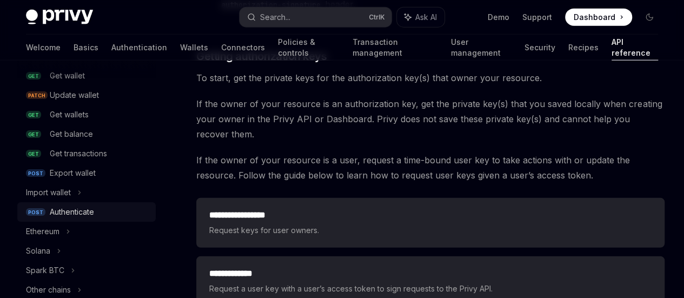
click at [70, 210] on div "Authenticate" at bounding box center [72, 211] width 44 height 13
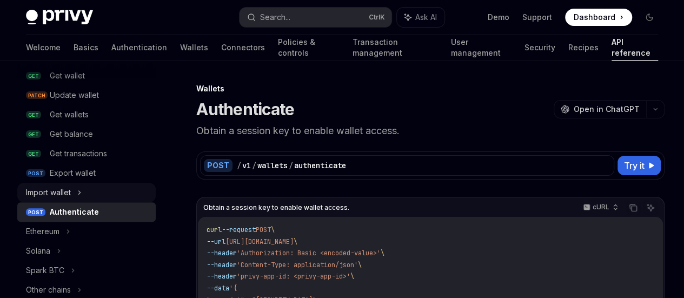
click at [74, 194] on div "Import wallet" at bounding box center [86, 192] width 138 height 19
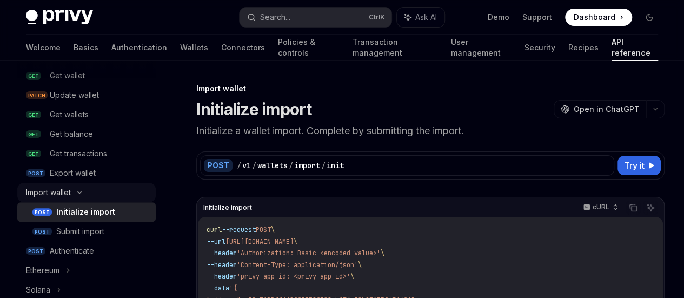
click at [74, 194] on div "Import wallet" at bounding box center [86, 192] width 138 height 19
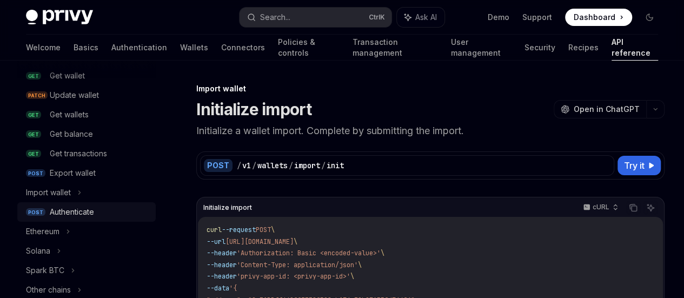
click at [81, 214] on div "Authenticate" at bounding box center [72, 211] width 44 height 13
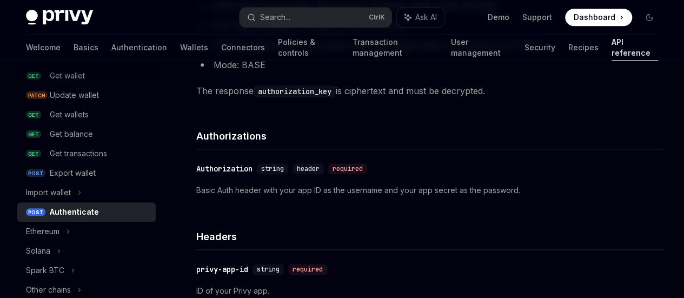
scroll to position [433, 0]
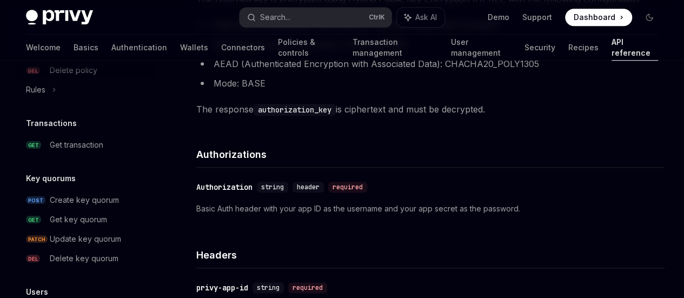
scroll to position [530, 0]
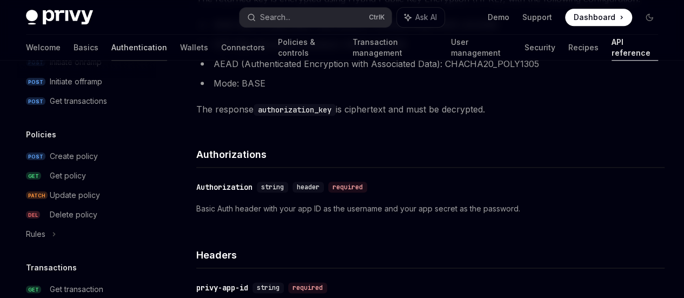
click at [111, 53] on link "Authentication" at bounding box center [139, 48] width 56 height 26
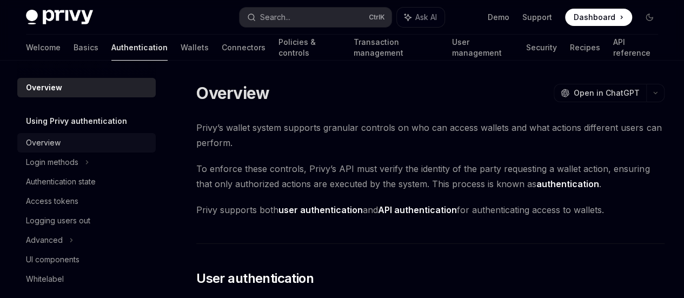
click at [58, 141] on div "Overview" at bounding box center [43, 142] width 35 height 13
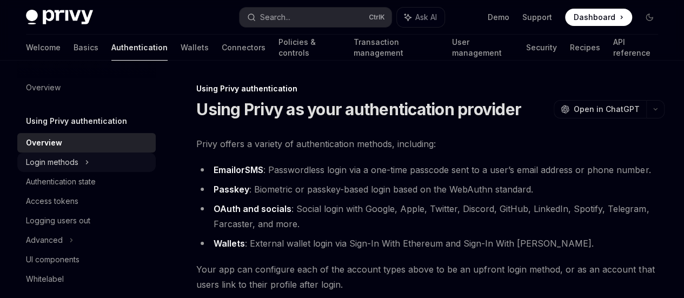
click at [58, 161] on div "Login methods" at bounding box center [52, 162] width 52 height 13
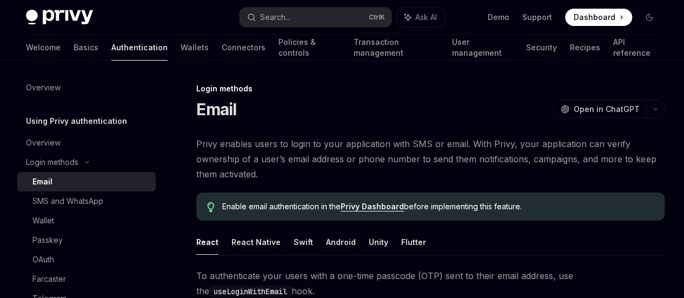
click at [53, 178] on div "Email" at bounding box center [90, 181] width 117 height 13
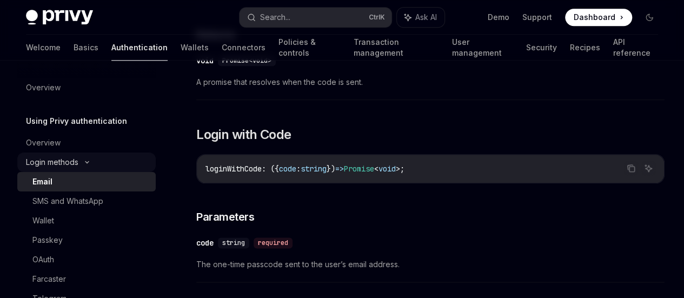
scroll to position [144, 0]
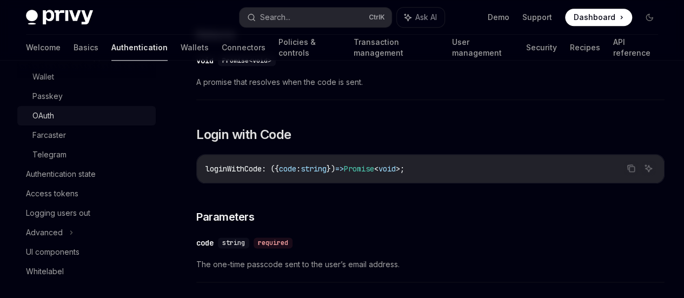
click at [62, 118] on div "OAuth" at bounding box center [90, 115] width 117 height 13
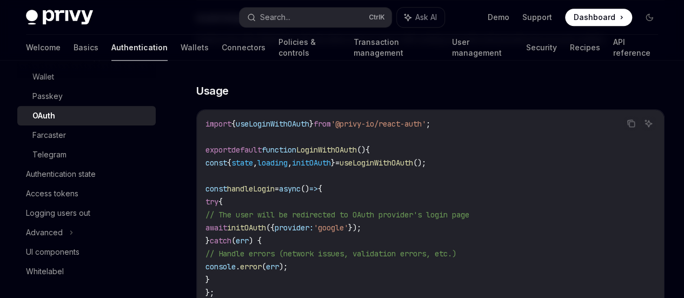
scroll to position [721, 0]
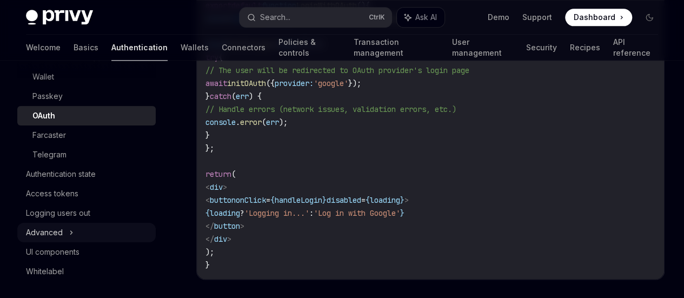
click at [76, 232] on div "Advanced" at bounding box center [86, 232] width 138 height 19
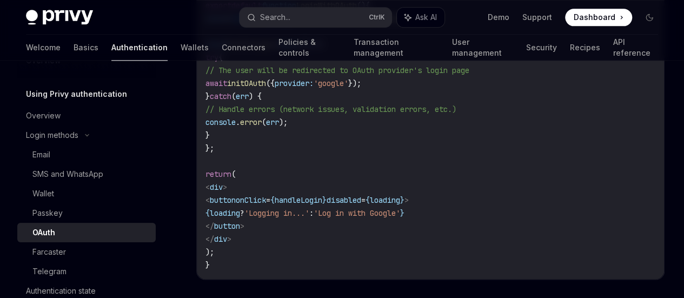
scroll to position [0, 0]
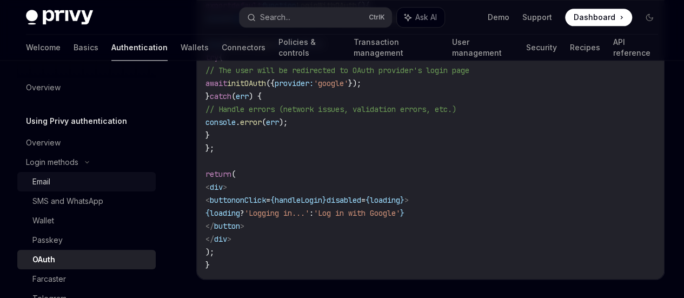
click at [50, 179] on div "Email" at bounding box center [41, 181] width 18 height 13
type textarea "*"
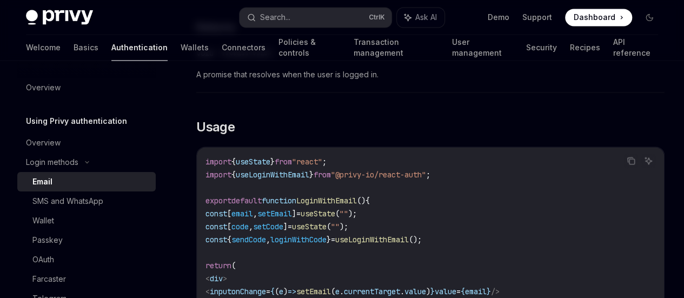
scroll to position [1009, 0]
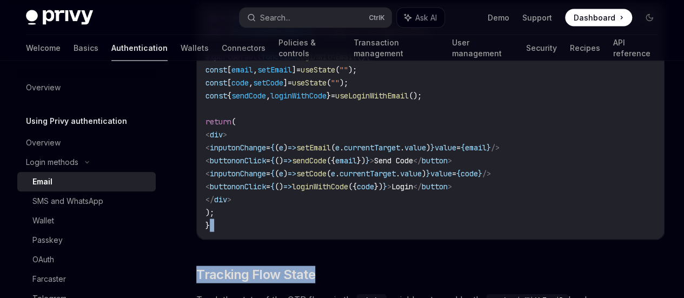
drag, startPoint x: 345, startPoint y: 282, endPoint x: 417, endPoint y: 278, distance: 72.6
click at [0, 0] on link "Send Code" at bounding box center [0, 0] width 0 height 0
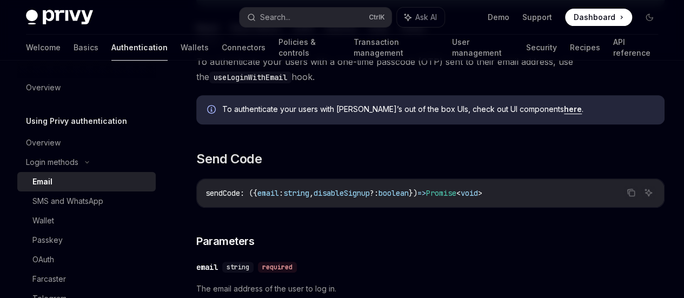
scroll to position [173, 0]
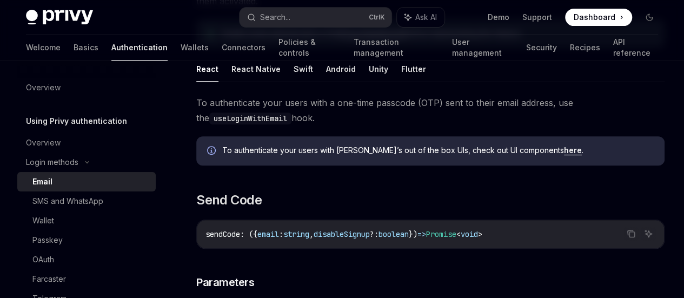
click at [0, 0] on link "Send Code" at bounding box center [0, 0] width 0 height 0
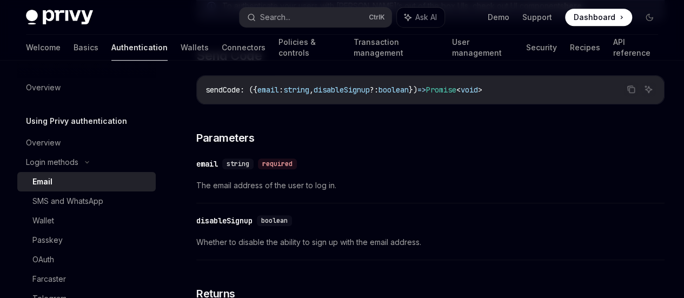
click at [0, 0] on link "Parameters" at bounding box center [0, 0] width 0 height 0
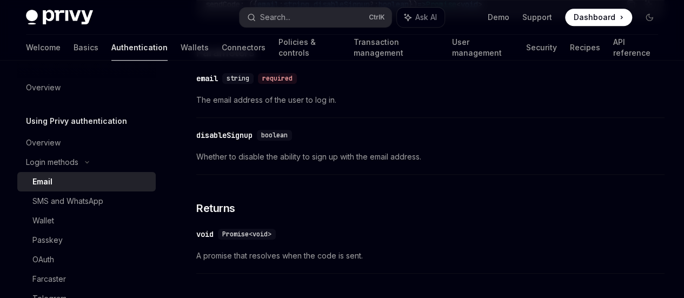
scroll to position [404, 0]
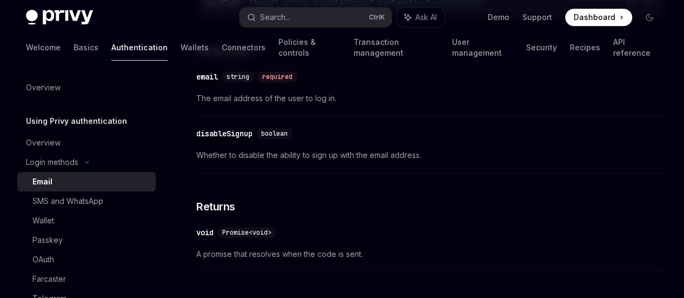
click at [0, 0] on link "Returns" at bounding box center [0, 0] width 0 height 0
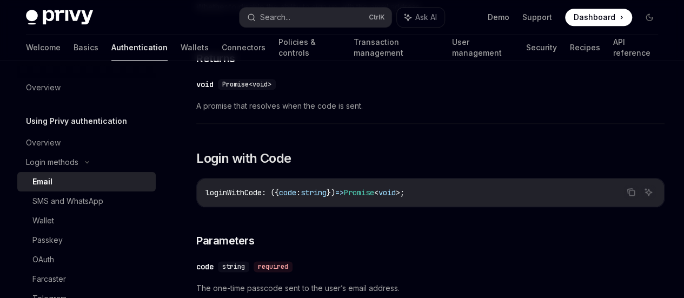
scroll to position [560, 0]
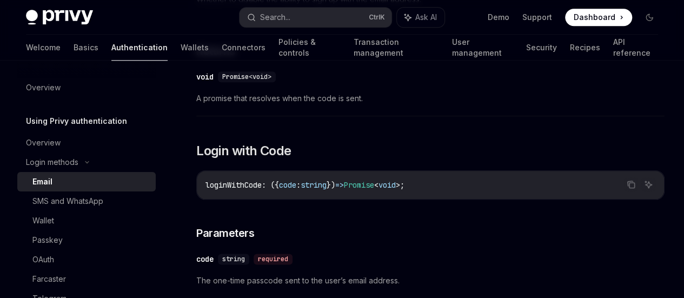
click at [0, 0] on link "Send Code" at bounding box center [0, 0] width 0 height 0
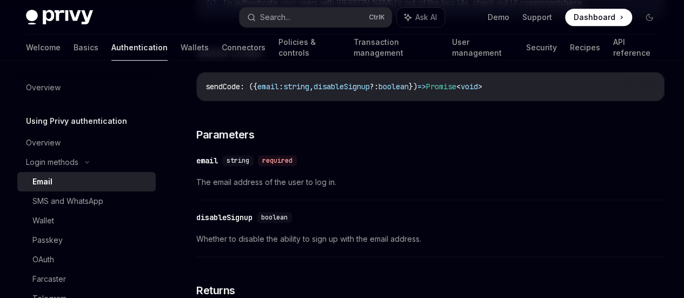
scroll to position [317, 0]
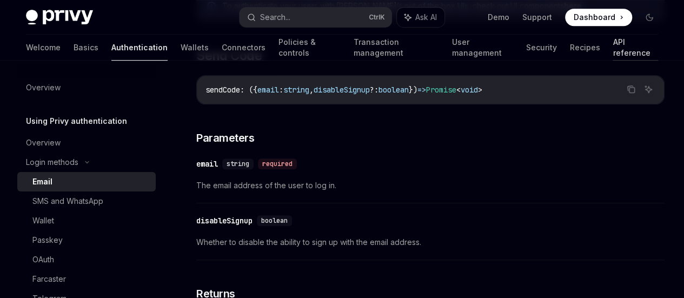
click at [613, 46] on link "API reference" at bounding box center [635, 48] width 45 height 26
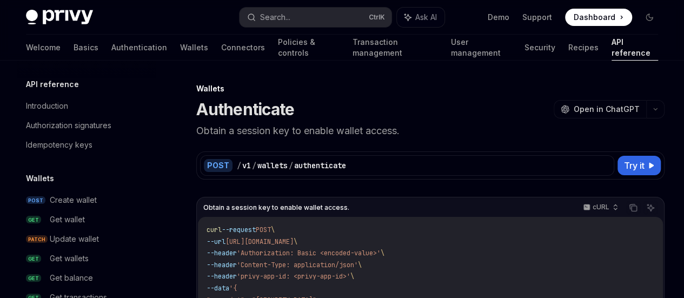
scroll to position [176, 0]
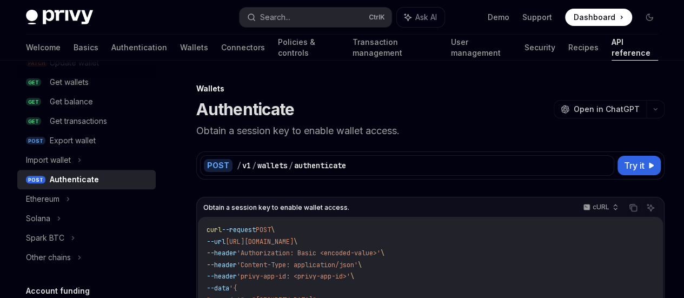
click at [0, 0] on icon "Copy the contents from the code block" at bounding box center [0, 0] width 0 height 0
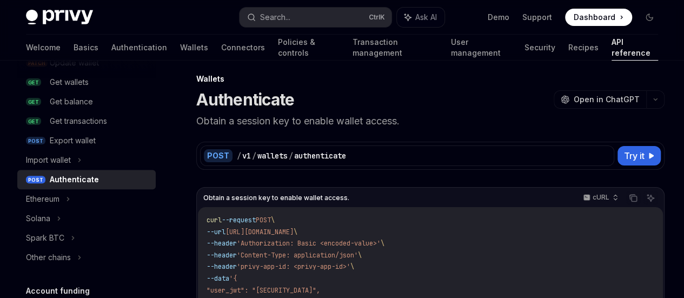
scroll to position [0, 0]
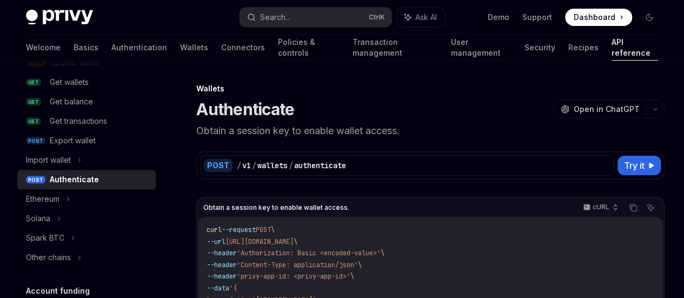
click at [66, 181] on div "Authenticate" at bounding box center [74, 179] width 49 height 13
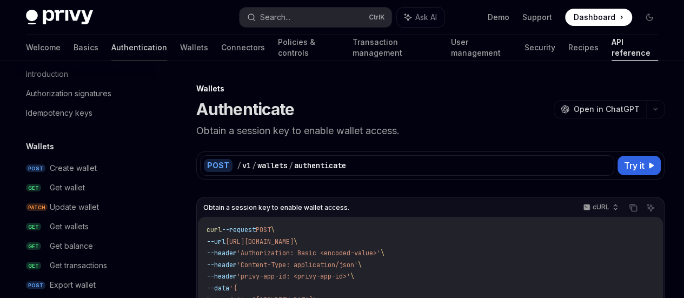
click at [111, 44] on link "Authentication" at bounding box center [139, 48] width 56 height 26
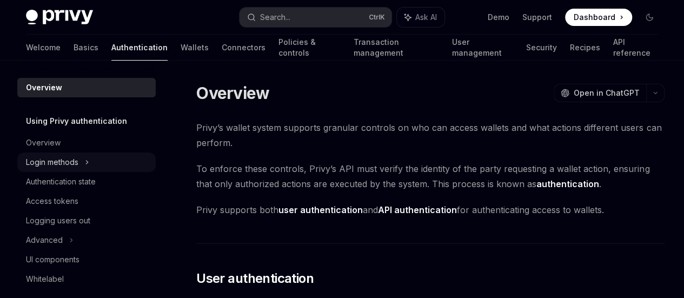
click at [69, 157] on div "Login methods" at bounding box center [52, 162] width 52 height 13
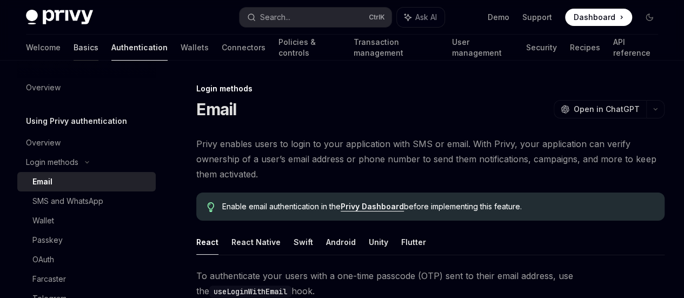
click at [74, 46] on link "Basics" at bounding box center [86, 48] width 25 height 26
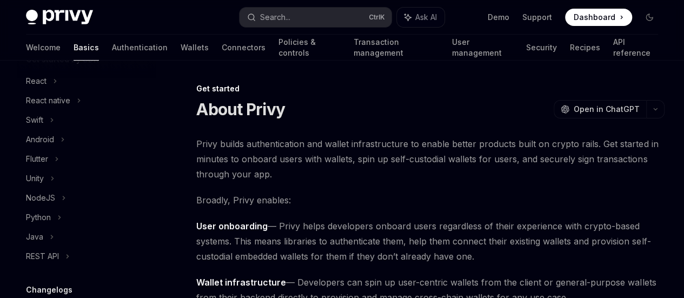
scroll to position [144, 0]
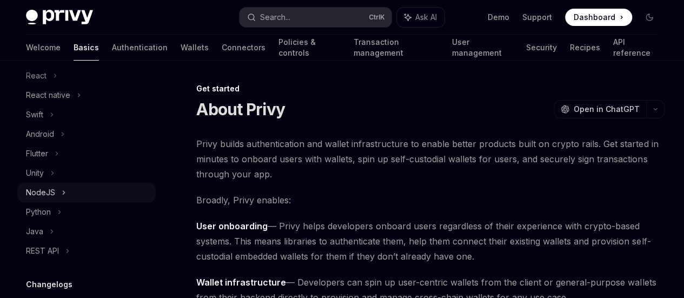
click at [58, 193] on div "NodeJS" at bounding box center [86, 192] width 138 height 19
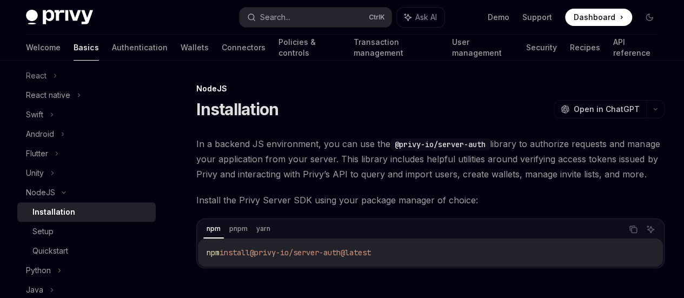
click at [58, 211] on div "Installation" at bounding box center [53, 211] width 43 height 13
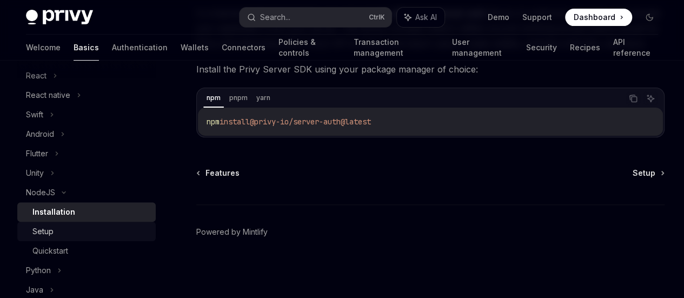
click at [55, 230] on div "Setup" at bounding box center [90, 231] width 117 height 13
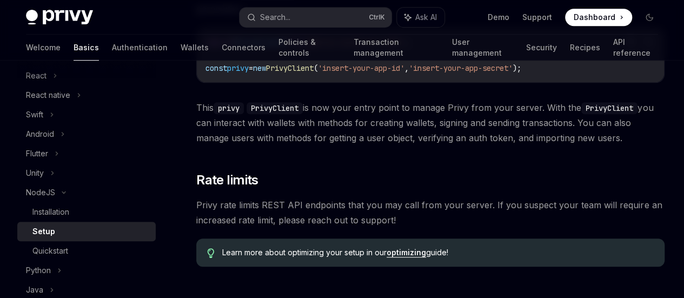
scroll to position [433, 0]
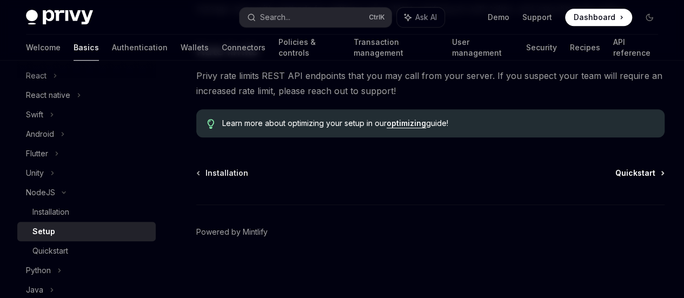
click at [615, 178] on span "Quickstart" at bounding box center [635, 173] width 40 height 11
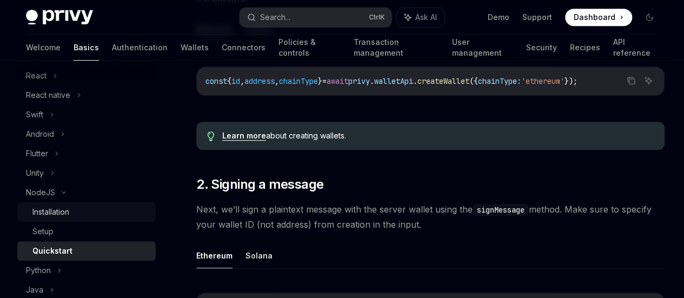
click div "Installation"
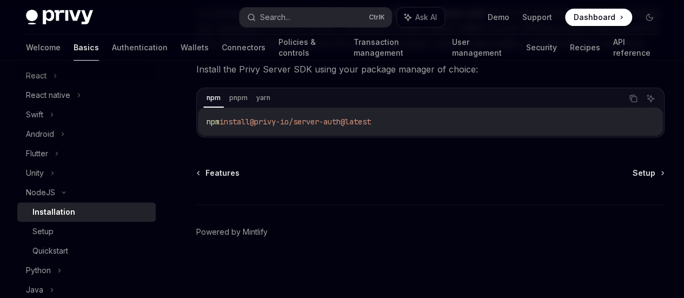
scroll to position [144, 0]
click span "Setup"
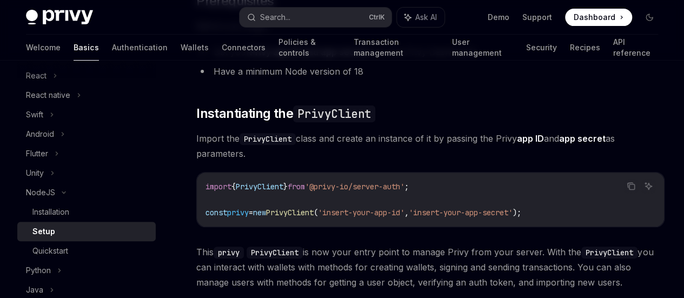
scroll to position [144, 0]
click link "Authentication"
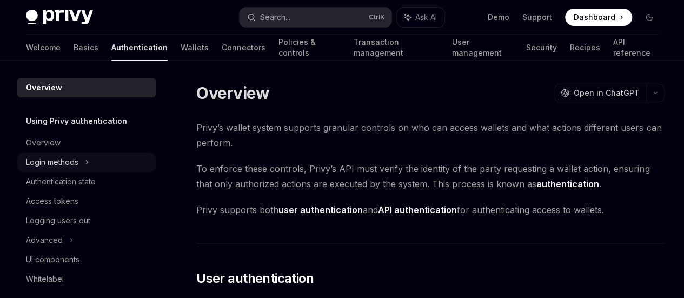
click div "Login methods"
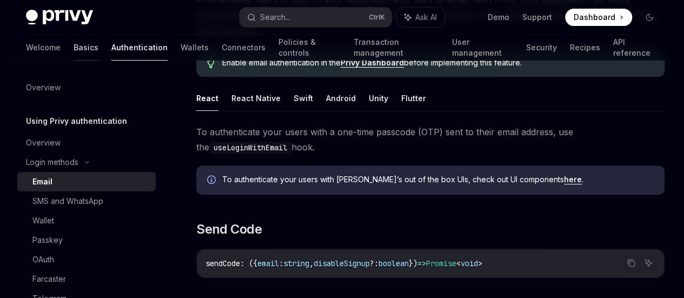
click link "Basics"
type textarea "*"
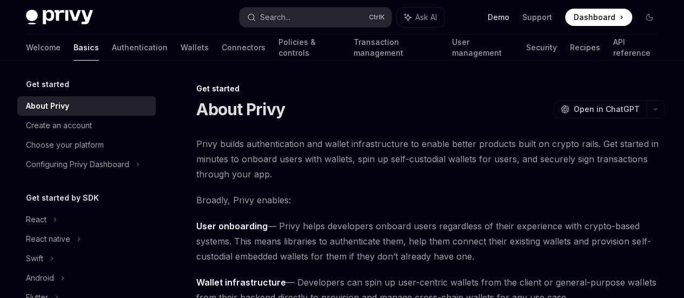
click link "Demo"
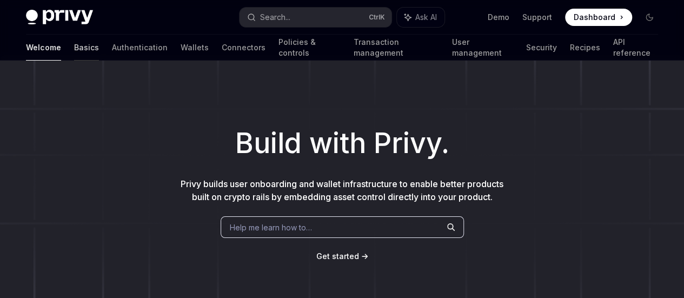
click at [74, 49] on link "Basics" at bounding box center [86, 48] width 25 height 26
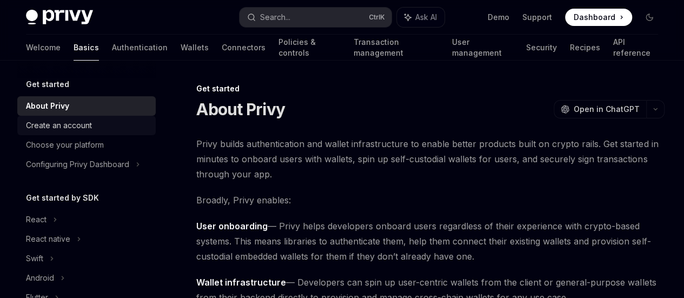
scroll to position [144, 0]
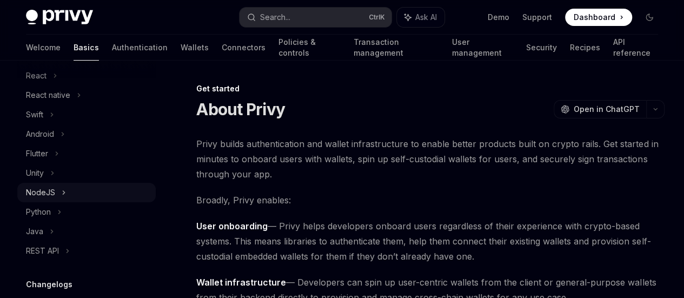
click at [57, 192] on div "NodeJS" at bounding box center [86, 192] width 138 height 19
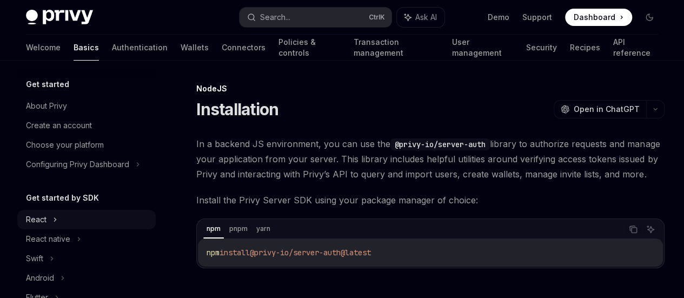
click at [47, 222] on div "React" at bounding box center [86, 219] width 138 height 19
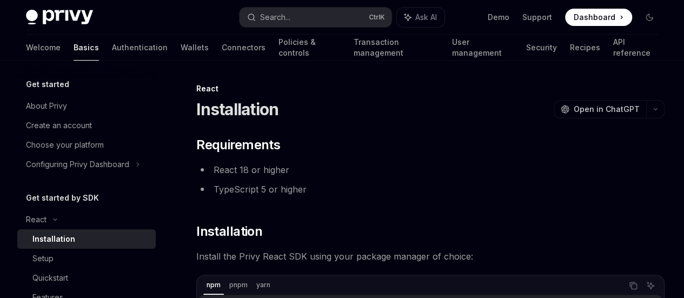
click at [58, 236] on div "Installation" at bounding box center [53, 238] width 43 height 13
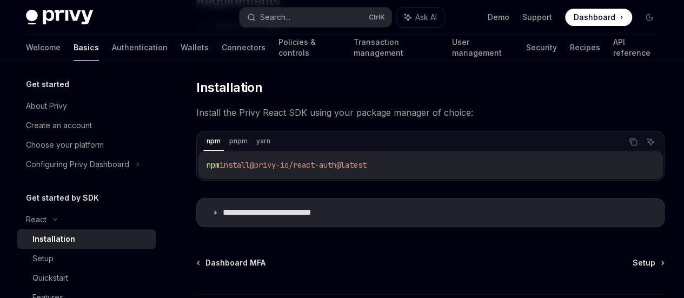
scroll to position [232, 0]
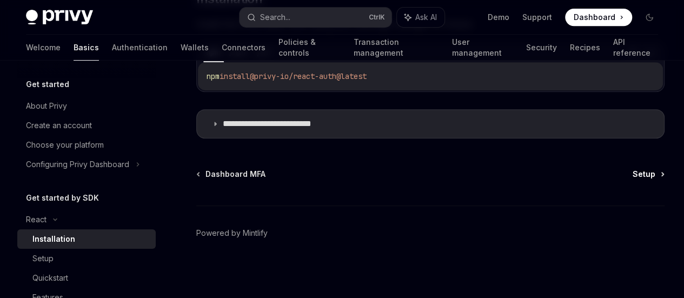
click at [633, 178] on span "Setup" at bounding box center [644, 174] width 23 height 11
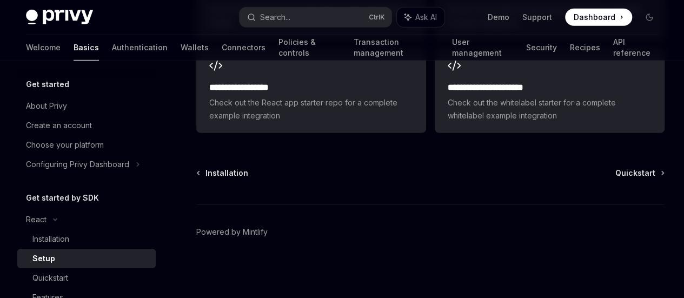
scroll to position [1811, 0]
click at [237, 176] on span "Installation" at bounding box center [226, 173] width 43 height 11
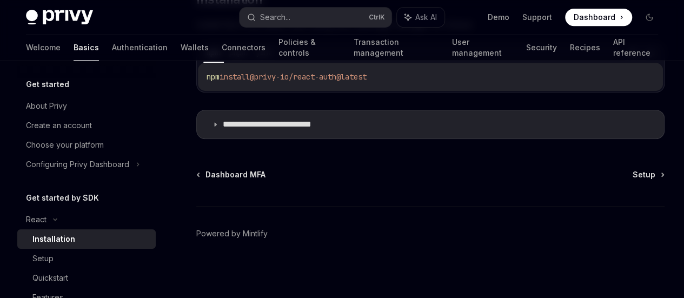
scroll to position [232, 0]
click at [247, 176] on span "Dashboard MFA" at bounding box center [235, 174] width 60 height 11
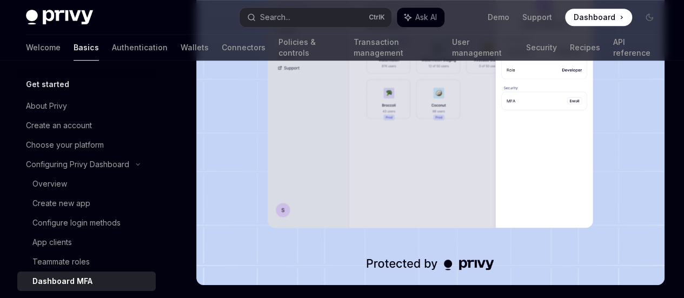
scroll to position [316, 0]
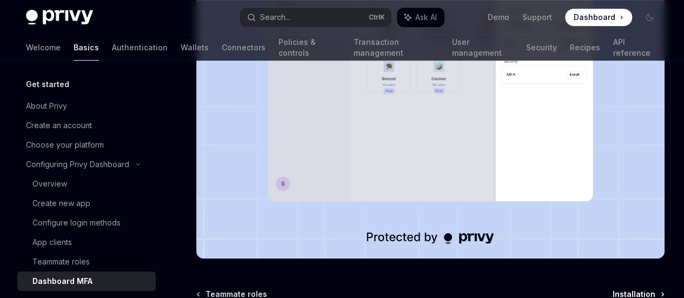
click at [613, 289] on span "Installation" at bounding box center [634, 294] width 43 height 11
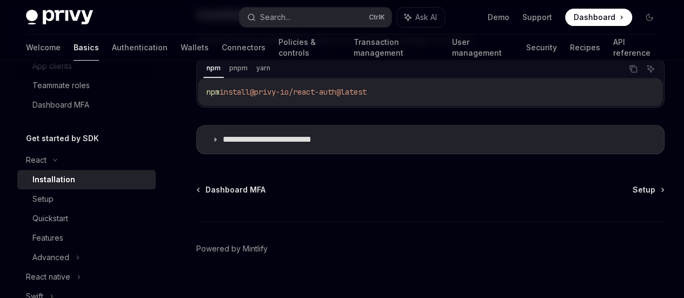
scroll to position [232, 0]
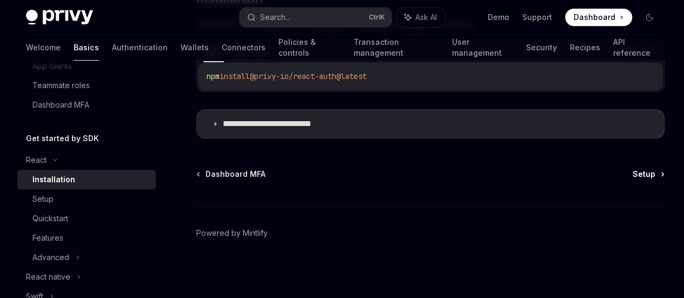
click at [633, 171] on span "Setup" at bounding box center [644, 174] width 23 height 11
type textarea "*"
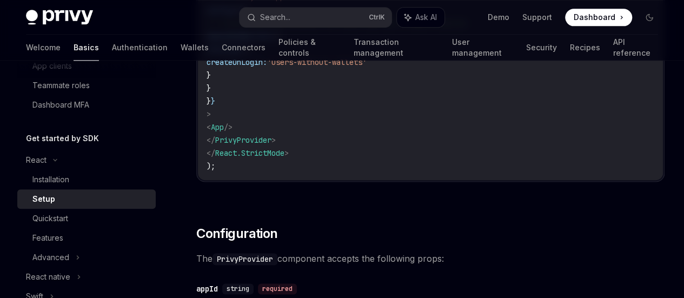
scroll to position [576, 0]
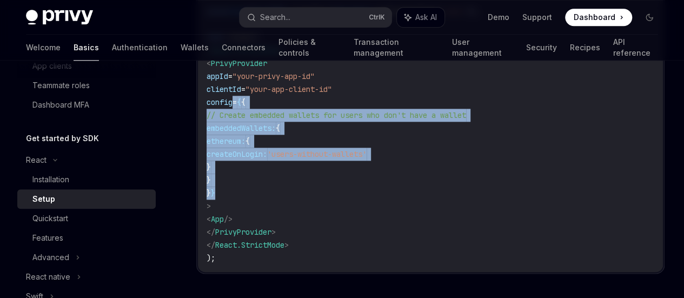
drag, startPoint x: 236, startPoint y: 153, endPoint x: 251, endPoint y: 241, distance: 88.9
click at [251, 241] on code "import React from 'react' ; import ReactDOM from 'react-dom/client' ; import '.…" at bounding box center [431, 76] width 448 height 376
copy code "config = { { // Create embedded wallets for users who don't have a wallet embed…"
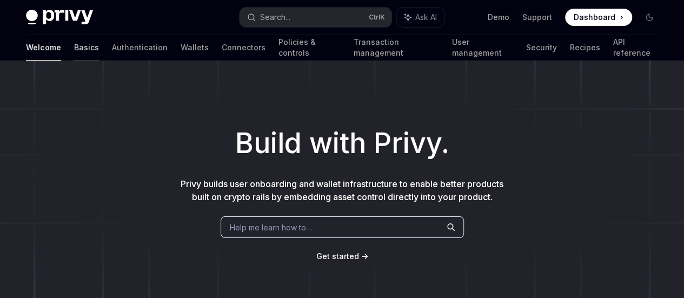
click at [74, 45] on link "Basics" at bounding box center [86, 48] width 25 height 26
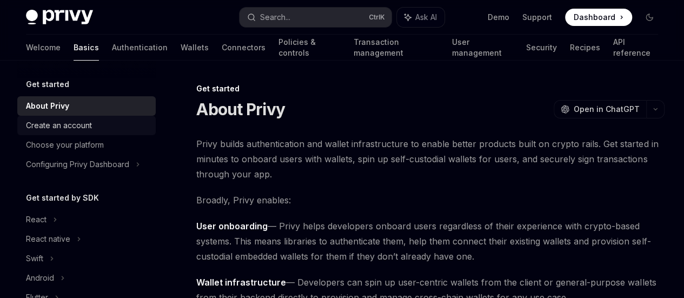
scroll to position [277, 0]
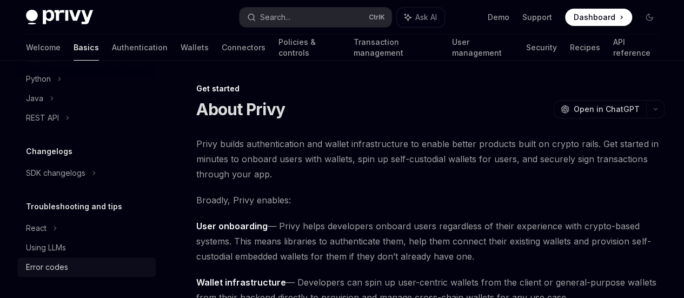
click at [57, 267] on div "Error codes" at bounding box center [47, 267] width 42 height 13
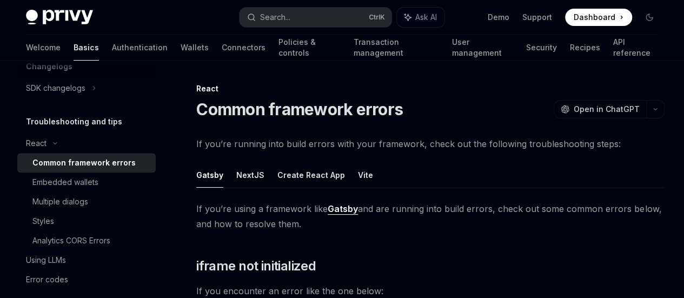
scroll to position [374, 0]
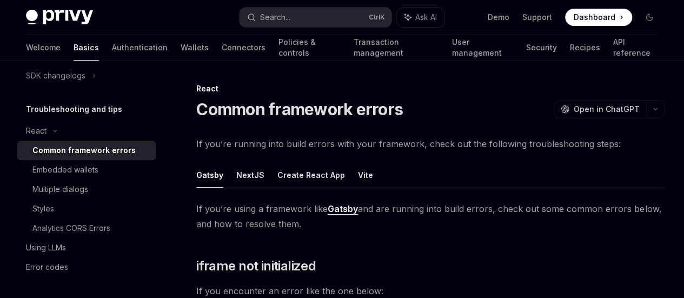
click at [63, 153] on div "Common framework errors" at bounding box center [83, 150] width 103 height 13
click at [320, 188] on button "Create React App" at bounding box center [311, 174] width 68 height 25
type textarea "*"
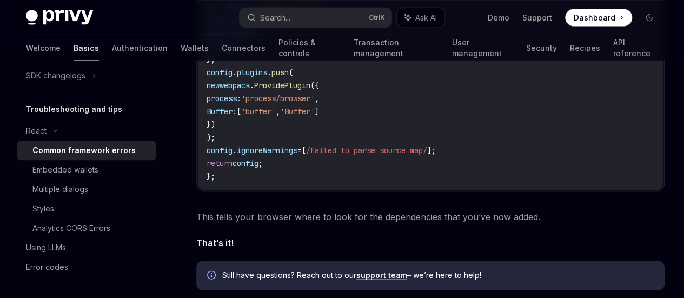
scroll to position [865, 0]
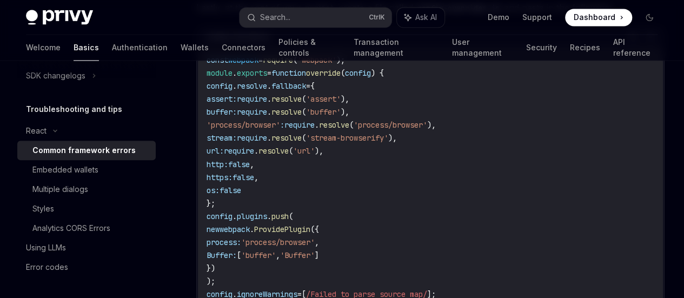
drag, startPoint x: 234, startPoint y: 155, endPoint x: 331, endPoint y: 152, distance: 97.3
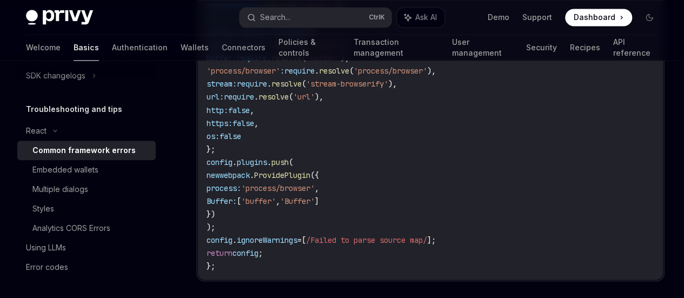
scroll to position [926, 0]
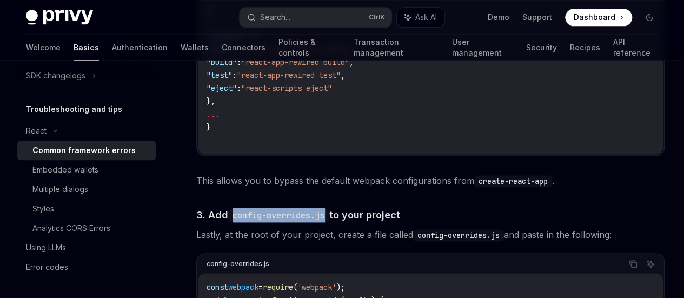
scroll to position [494, 0]
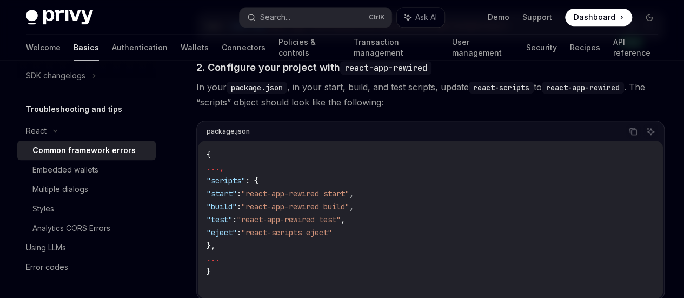
click at [629, 29] on icon "Copy the contents from the code block" at bounding box center [631, 26] width 5 height 5
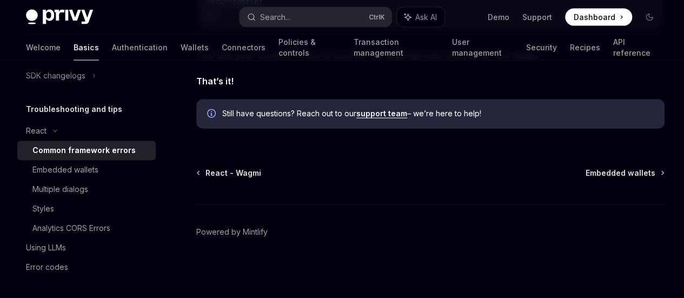
scroll to position [1359, 0]
click at [379, 118] on link "support team" at bounding box center [381, 114] width 51 height 10
click at [68, 172] on div "Embedded wallets" at bounding box center [65, 169] width 66 height 13
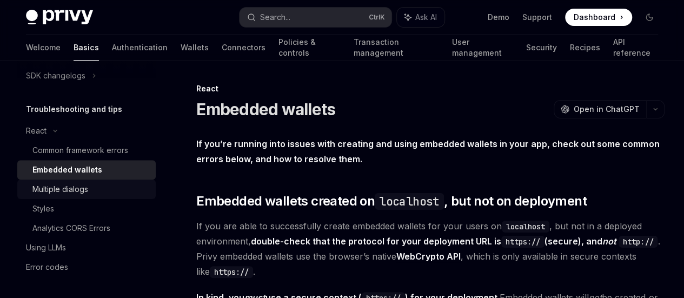
click at [45, 192] on div "Multiple dialogs" at bounding box center [60, 189] width 56 height 13
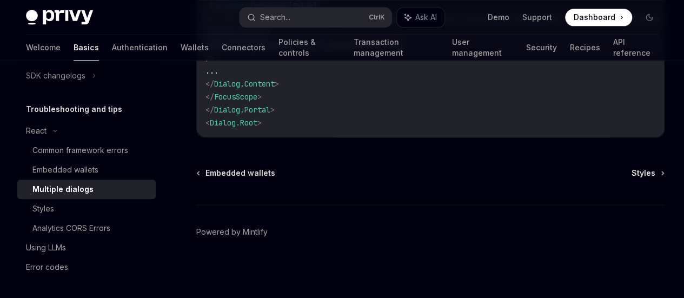
scroll to position [814, 0]
click at [35, 209] on div "Styles" at bounding box center [43, 208] width 22 height 13
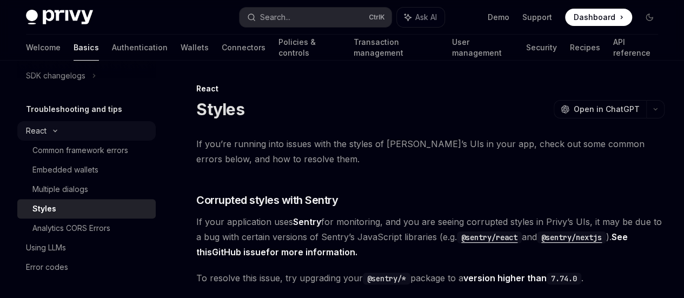
scroll to position [230, 0]
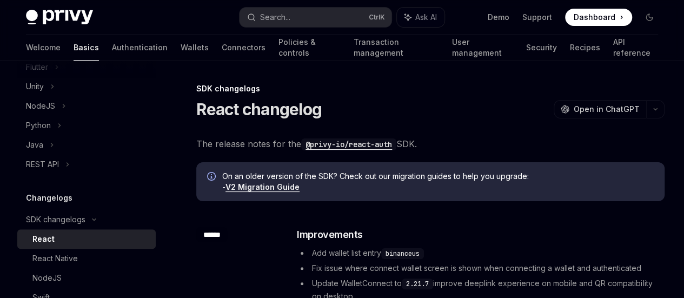
click at [78, 231] on link "React" at bounding box center [86, 238] width 138 height 19
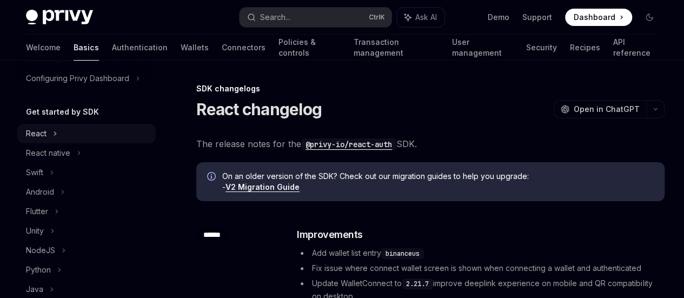
click at [58, 131] on div "React" at bounding box center [86, 133] width 138 height 19
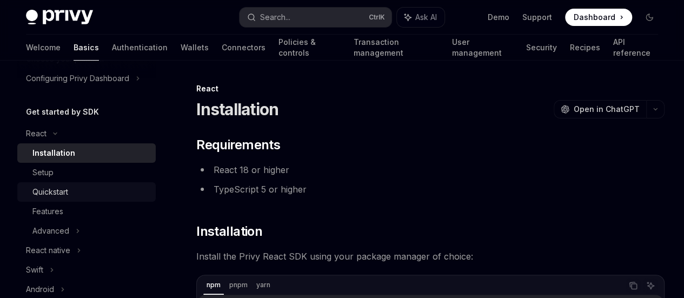
click at [56, 190] on div "Quickstart" at bounding box center [50, 191] width 36 height 13
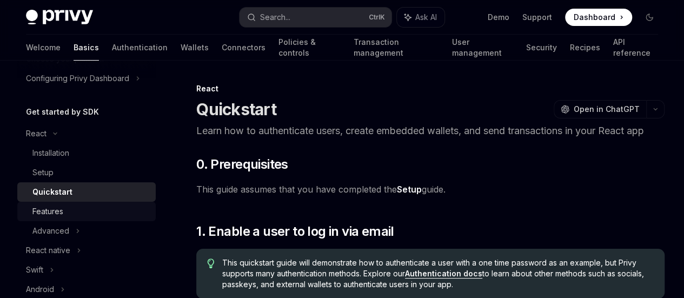
click at [55, 215] on div "Features" at bounding box center [47, 211] width 31 height 13
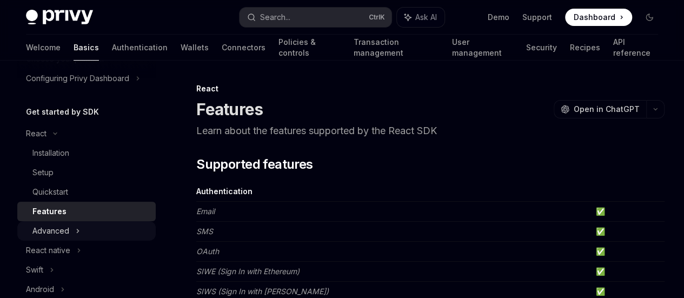
click at [55, 229] on div "Advanced" at bounding box center [50, 230] width 37 height 13
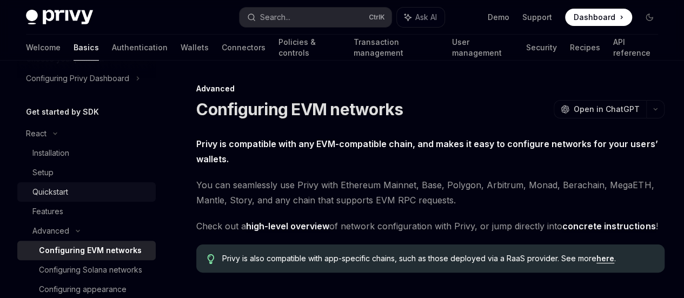
scroll to position [230, 0]
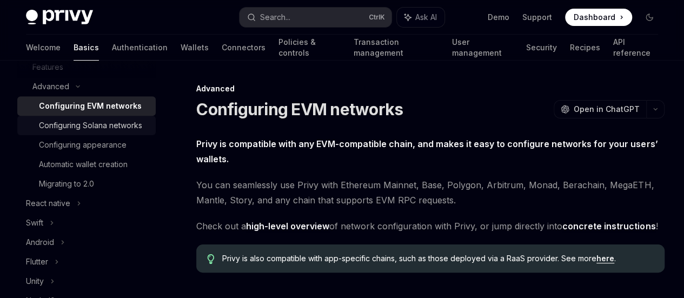
click at [71, 132] on div "Configuring Solana networks" at bounding box center [90, 125] width 103 height 13
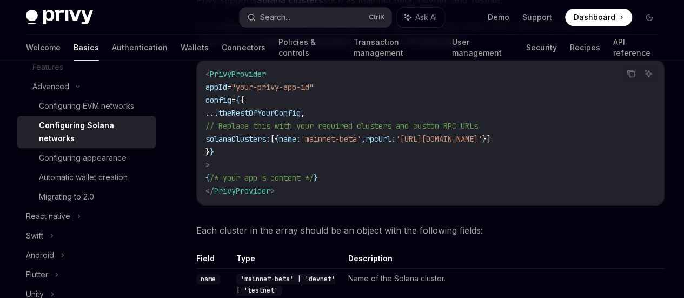
scroll to position [86, 0]
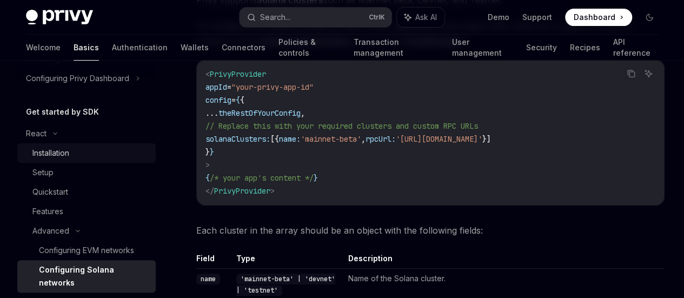
click at [90, 158] on div "Installation" at bounding box center [90, 153] width 117 height 13
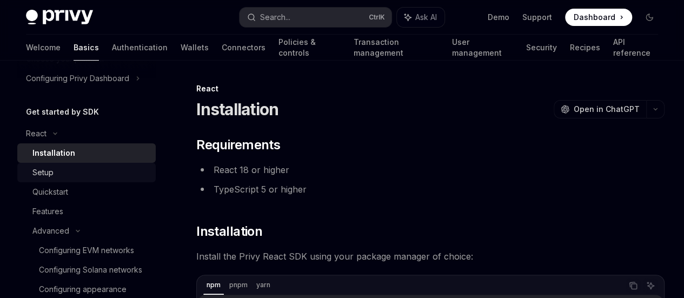
click at [83, 179] on link "Setup" at bounding box center [86, 172] width 138 height 19
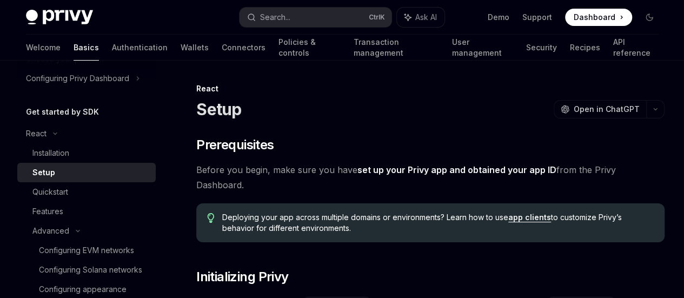
scroll to position [144, 0]
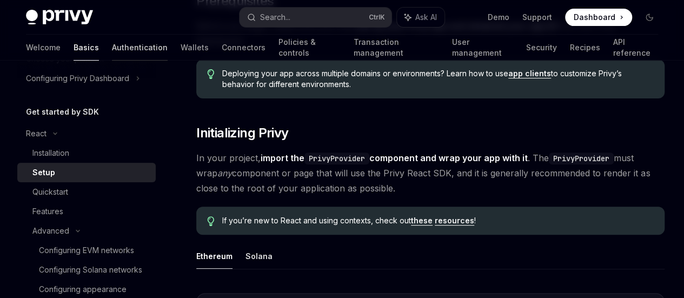
click at [112, 41] on link "Authentication" at bounding box center [140, 48] width 56 height 26
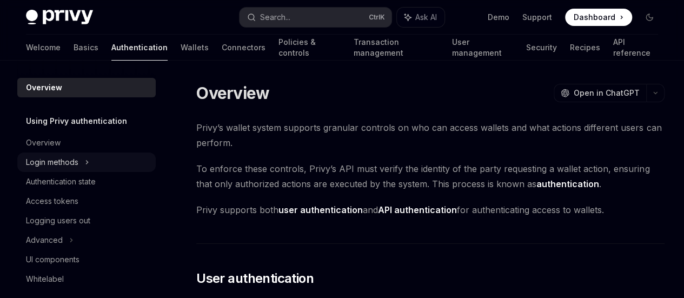
click at [66, 160] on div "Login methods" at bounding box center [52, 162] width 52 height 13
type textarea "*"
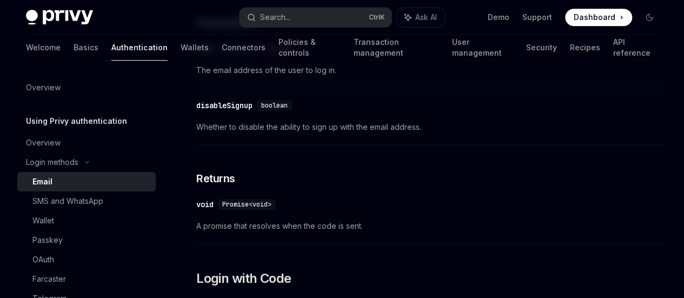
scroll to position [52, 0]
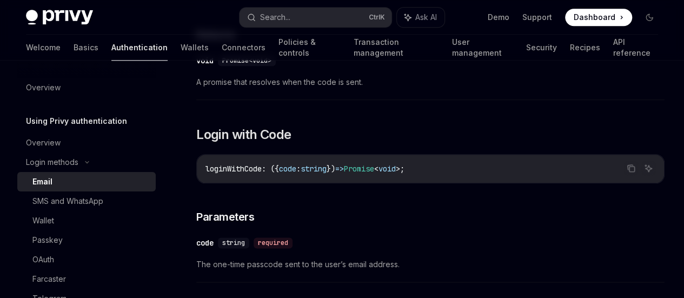
click at [0, 0] on link "Resources" at bounding box center [0, 0] width 0 height 0
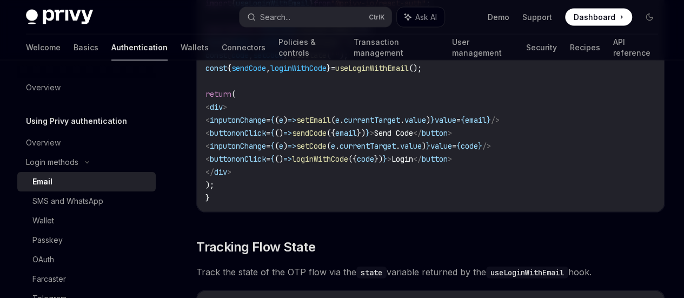
click at [381, 204] on code "import { useState } from "react" ; import { useLoginWithEmail } from "@privy-io…" at bounding box center [430, 94] width 450 height 221
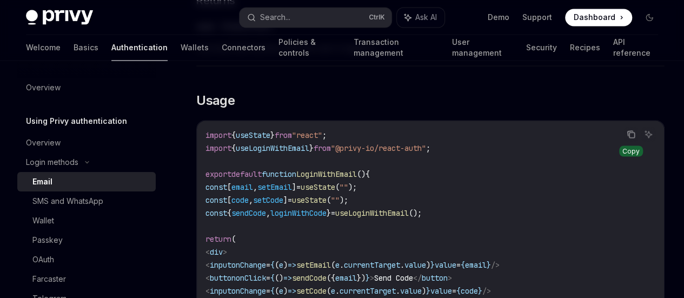
click at [627, 138] on icon "Copy the contents from the code block" at bounding box center [631, 134] width 9 height 9
click at [303, 152] on span "useLoginWithEmail" at bounding box center [273, 148] width 74 height 10
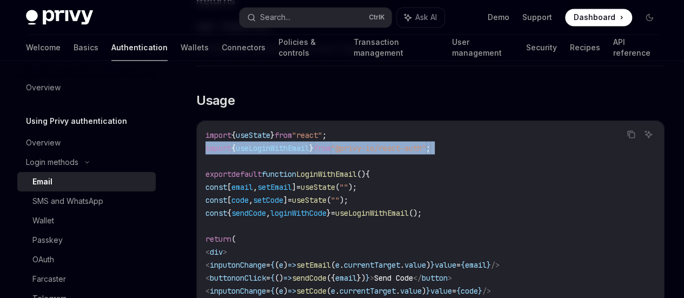
click at [303, 152] on span "useLoginWithEmail" at bounding box center [273, 148] width 74 height 10
copy code "import { useLoginWithEmail } from "@privy-io/react-auth" ;"
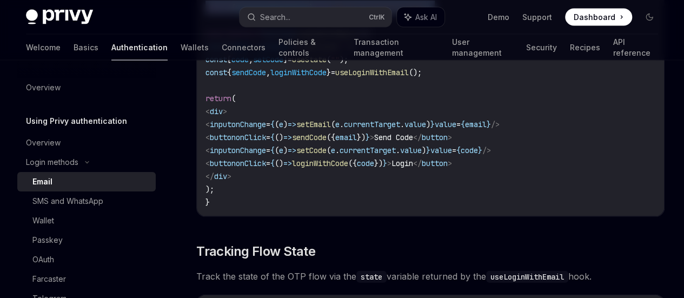
scroll to position [1030, 0]
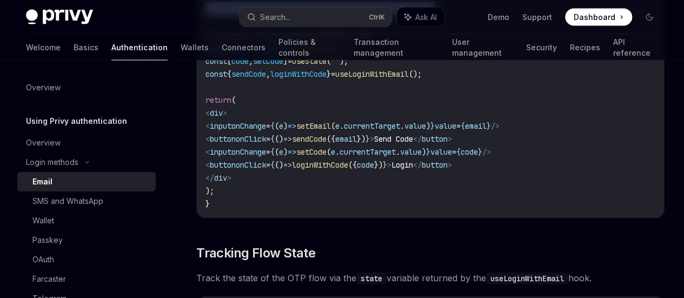
drag, startPoint x: 214, startPoint y: 85, endPoint x: 227, endPoint y: 223, distance: 139.1
click at [227, 210] on code "import { useState } from "react" ; import { useLoginWithEmail } from "@privy-io…" at bounding box center [430, 100] width 450 height 221
copy code "const [ email , setEmail ] = useState ( "" ); const [ code , setCode ] = useSta…"
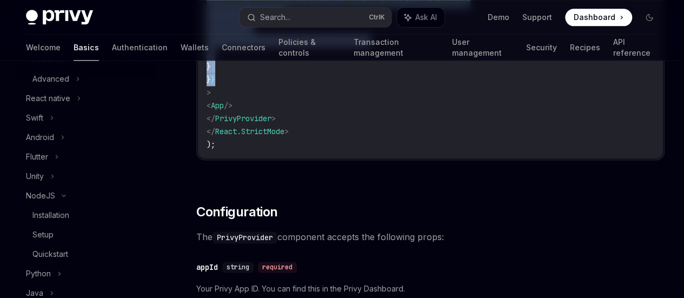
scroll to position [356, 0]
click at [112, 44] on link "Authentication" at bounding box center [140, 48] width 56 height 26
type textarea "*"
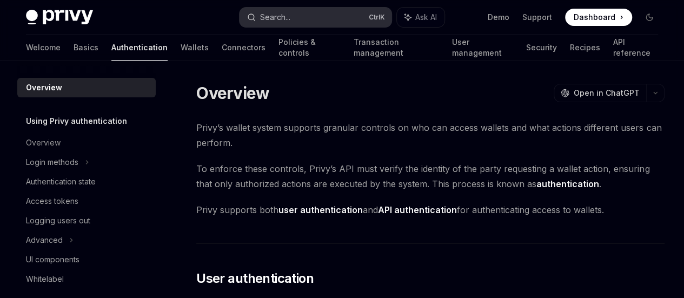
click at [289, 19] on div "Search..." at bounding box center [275, 17] width 30 height 13
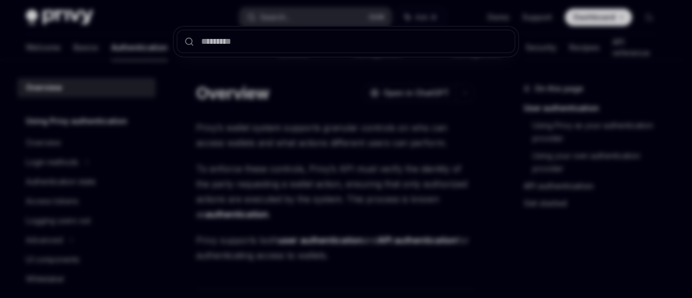
type input "**********"
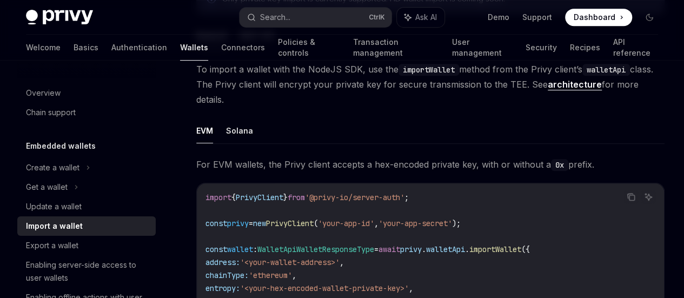
scroll to position [276, 0]
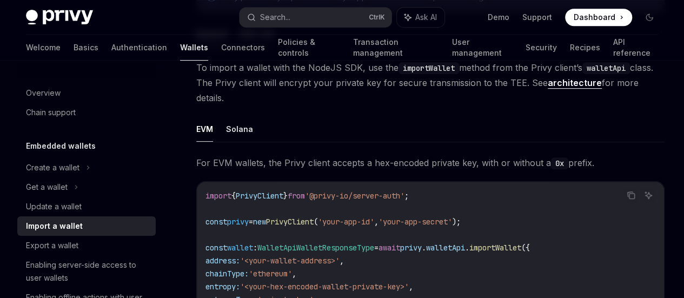
click at [254, 46] on button "REST API" at bounding box center [257, 33] width 34 height 25
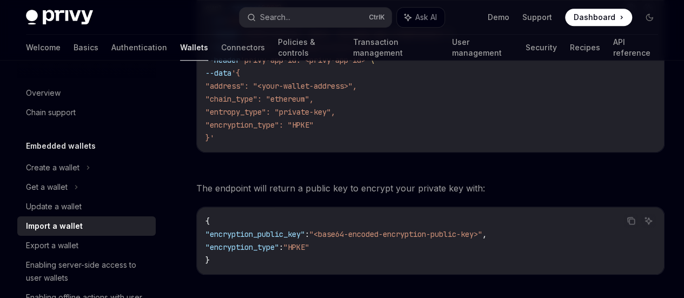
scroll to position [448, 0]
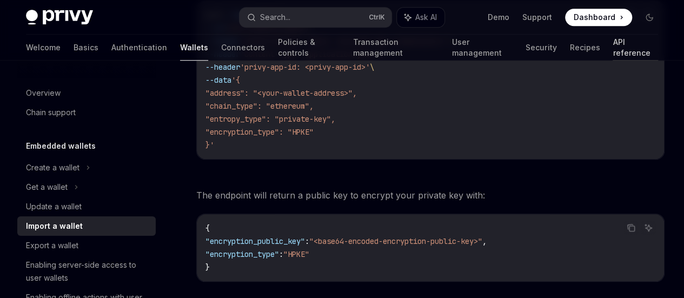
click at [613, 44] on link "API reference" at bounding box center [635, 48] width 45 height 26
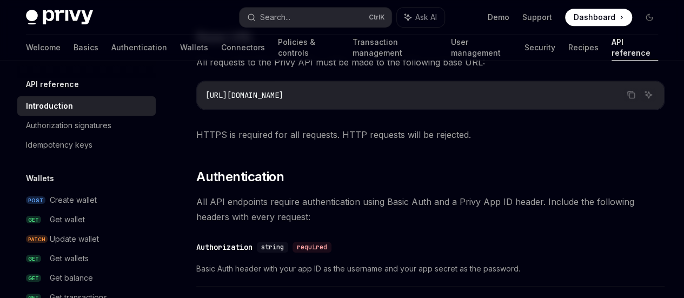
scroll to position [294, 0]
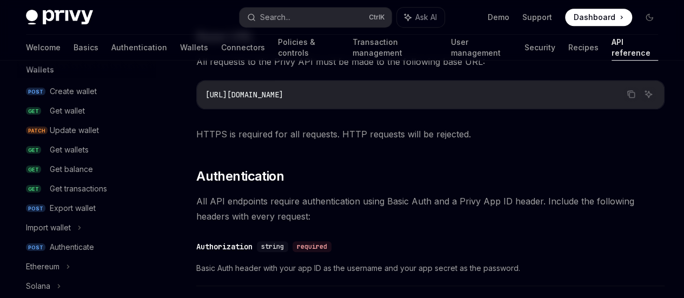
scroll to position [115, 0]
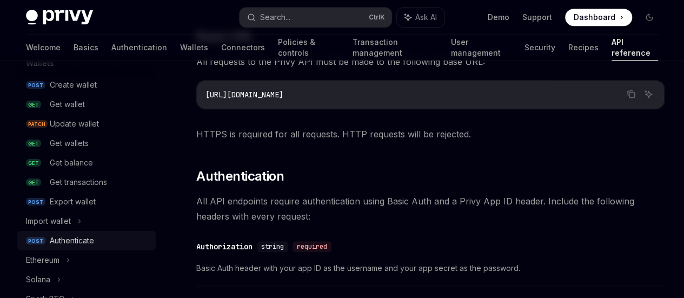
click at [55, 239] on div "Authenticate" at bounding box center [72, 240] width 44 height 13
type textarea "*"
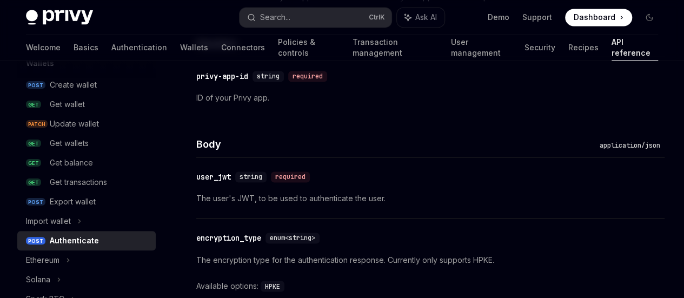
scroll to position [770, 0]
click at [329, 19] on button "Search... Ctrl K" at bounding box center [316, 17] width 152 height 19
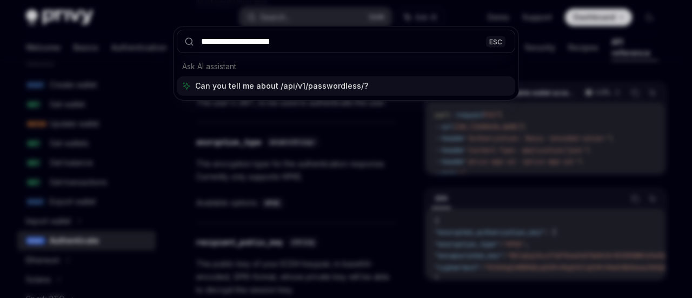
type input "**********"
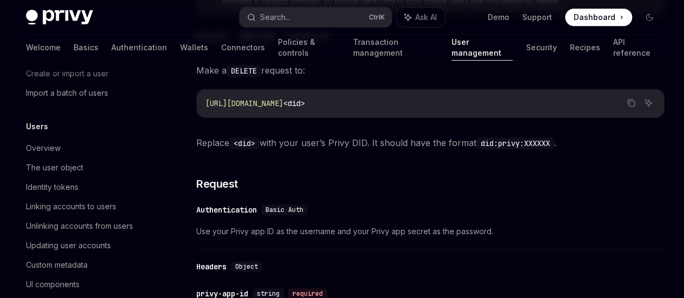
scroll to position [89, 0]
click at [111, 42] on link "Authentication" at bounding box center [139, 48] width 56 height 26
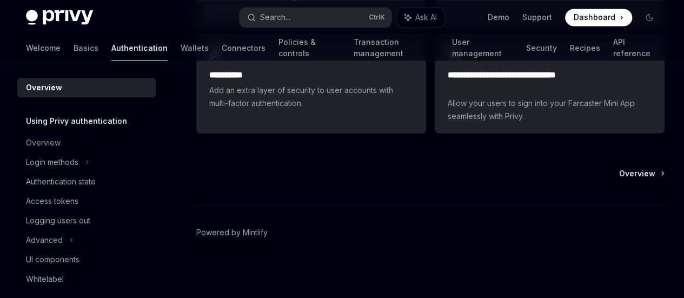
scroll to position [1052, 0]
click at [237, 16] on span "Authenticate users using just their email address and a one-time passcode." at bounding box center [311, 3] width 204 height 26
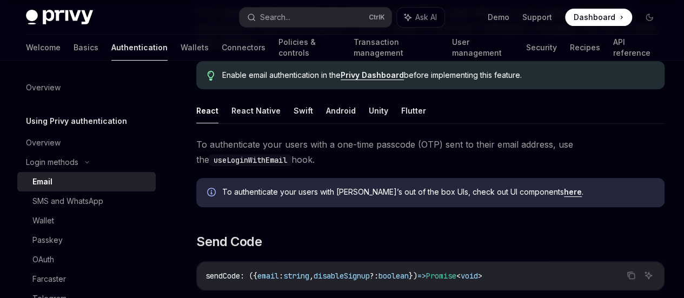
scroll to position [132, 0]
click at [237, 123] on button "React Native" at bounding box center [255, 109] width 49 height 25
click at [564, 196] on link "here" at bounding box center [573, 192] width 18 height 10
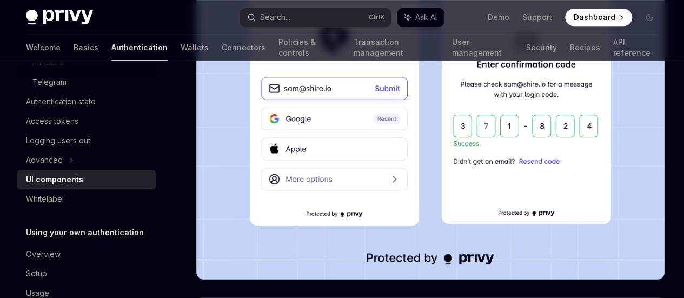
scroll to position [305, 0]
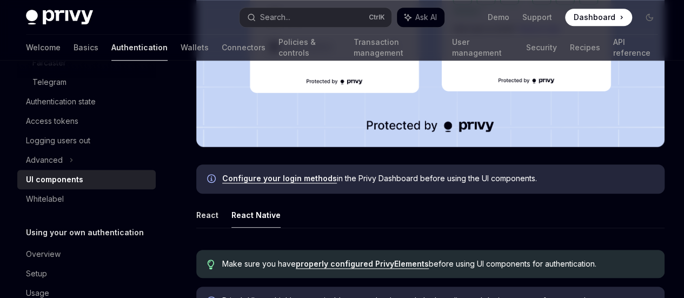
scroll to position [436, 0]
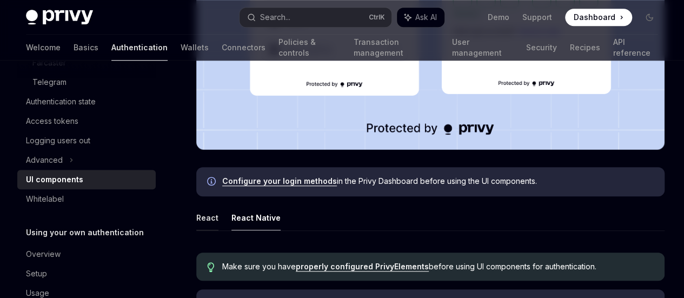
click at [204, 205] on button "React" at bounding box center [207, 217] width 22 height 25
type textarea "*"
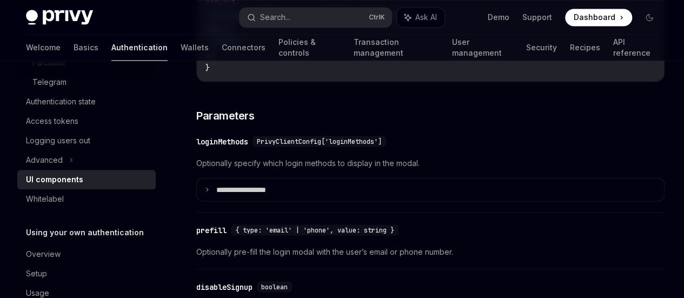
scroll to position [961, 0]
click at [204, 179] on summary "**********" at bounding box center [430, 190] width 467 height 23
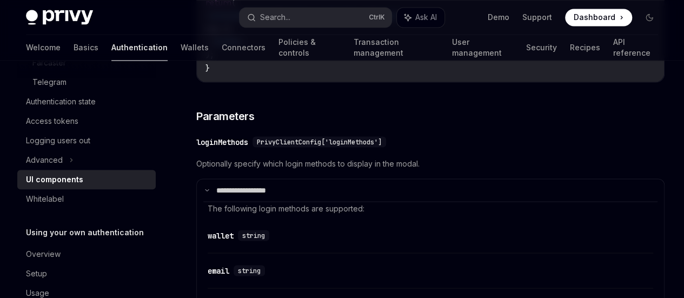
click at [204, 179] on summary "**********" at bounding box center [430, 190] width 467 height 23
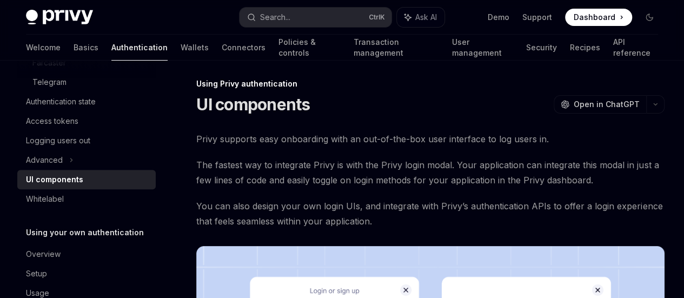
scroll to position [0, 0]
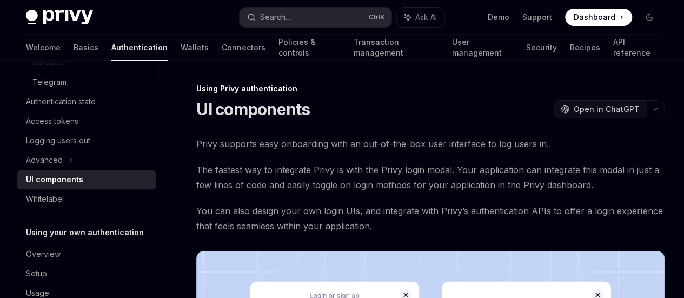
click at [574, 104] on span "Open in ChatGPT" at bounding box center [607, 109] width 66 height 11
click at [574, 105] on span "Open in ChatGPT" at bounding box center [607, 109] width 66 height 11
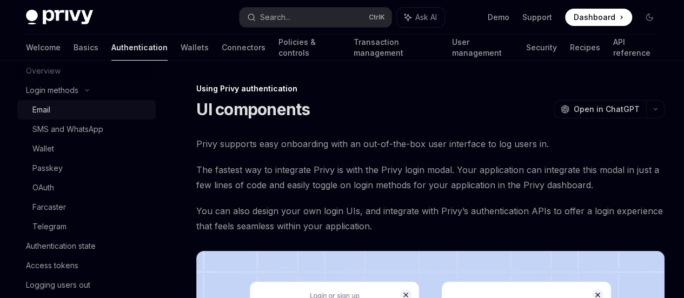
click at [87, 111] on div "Email" at bounding box center [90, 109] width 117 height 13
type textarea "*"
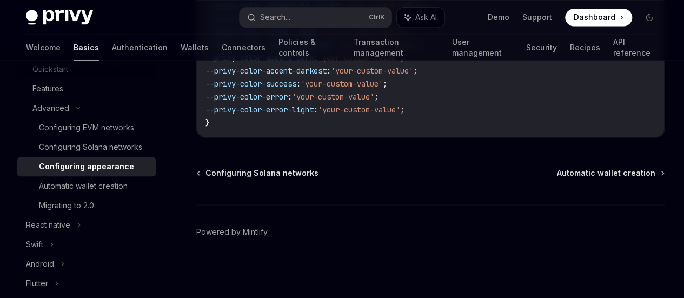
scroll to position [3380, 0]
click at [0, 0] on link "Login screen header text" at bounding box center [0, 0] width 0 height 0
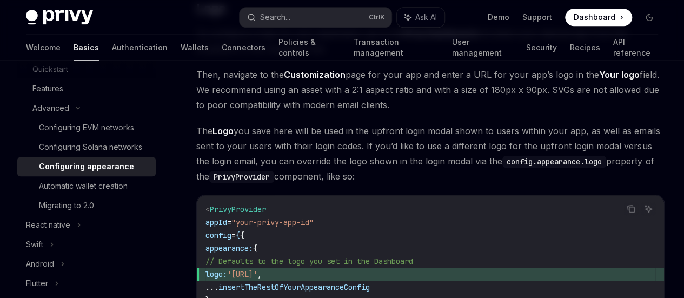
scroll to position [576, 0]
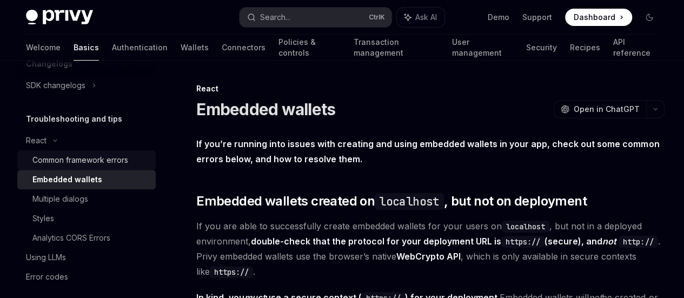
click at [89, 163] on div "Common framework errors" at bounding box center [80, 160] width 96 height 13
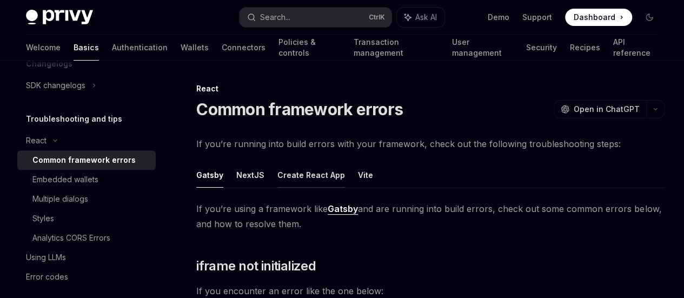
click at [298, 188] on button "Create React App" at bounding box center [311, 174] width 68 height 25
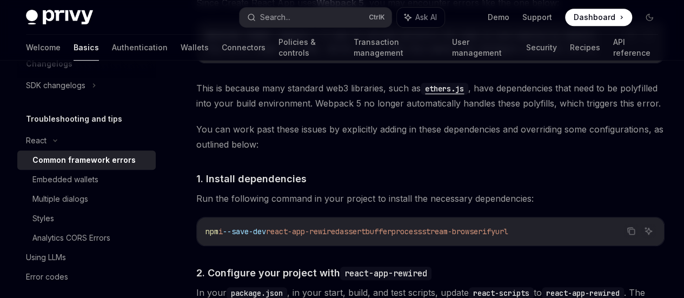
scroll to position [433, 0]
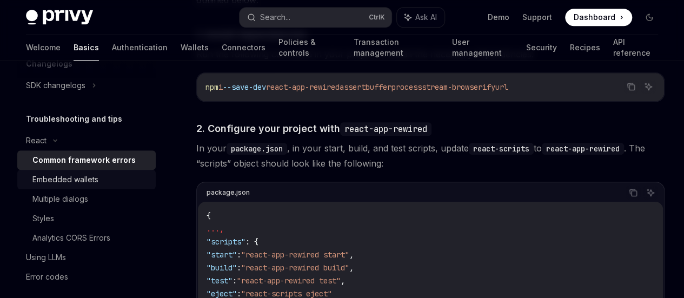
click at [52, 179] on div "Embedded wallets" at bounding box center [65, 179] width 66 height 13
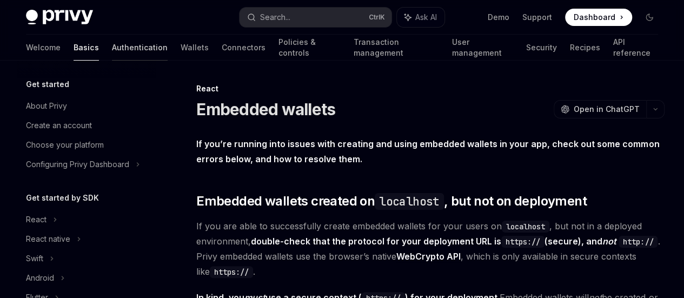
click at [112, 40] on link "Authentication" at bounding box center [140, 48] width 56 height 26
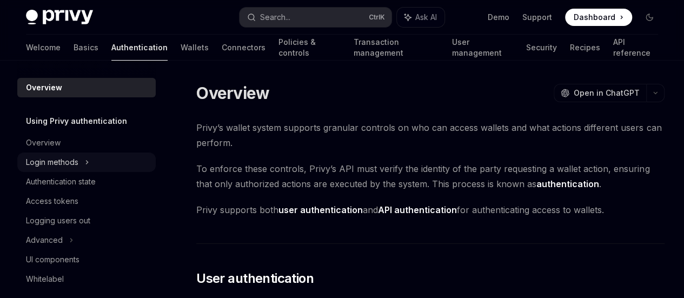
click at [56, 160] on div "Login methods" at bounding box center [52, 162] width 52 height 13
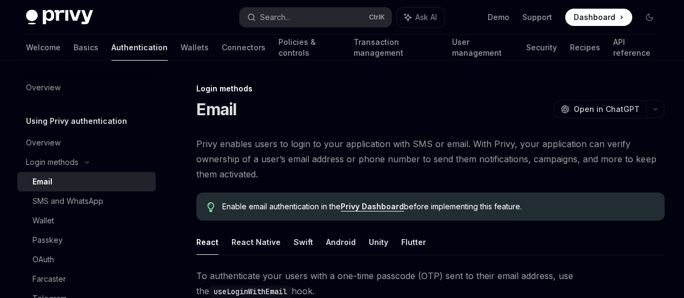
click at [54, 180] on div "Email" at bounding box center [90, 181] width 117 height 13
click at [25, 46] on div "Welcome Basics Authentication Wallets Connectors Policies & controls Transactio…" at bounding box center [342, 48] width 684 height 26
click at [74, 46] on link "Basics" at bounding box center [86, 48] width 25 height 26
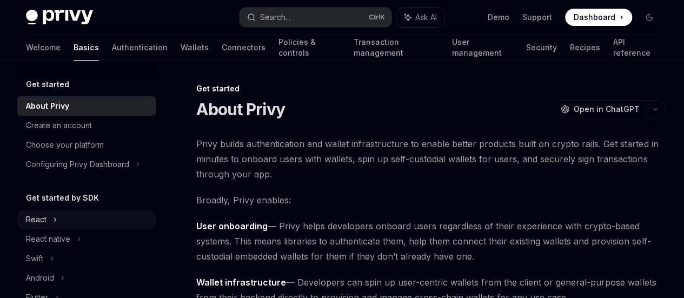
click at [45, 218] on div "React" at bounding box center [36, 219] width 21 height 13
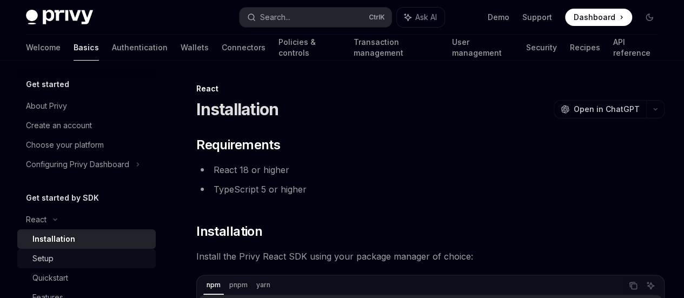
click at [50, 265] on link "Setup" at bounding box center [86, 258] width 138 height 19
type textarea "*"
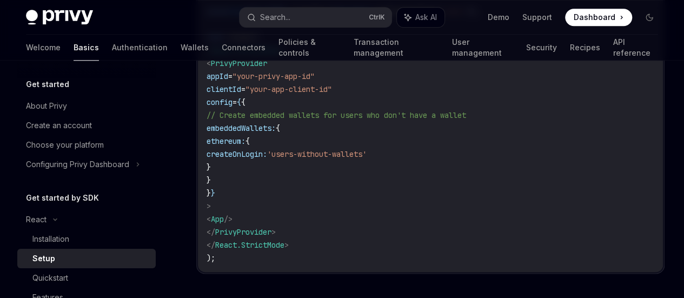
drag, startPoint x: 243, startPoint y: 180, endPoint x: 245, endPoint y: 233, distance: 53.0
click at [245, 233] on code "import React from 'react' ; import ReactDOM from 'react-dom/client' ; import '.…" at bounding box center [431, 76] width 448 height 376
